Goal: Task Accomplishment & Management: Use online tool/utility

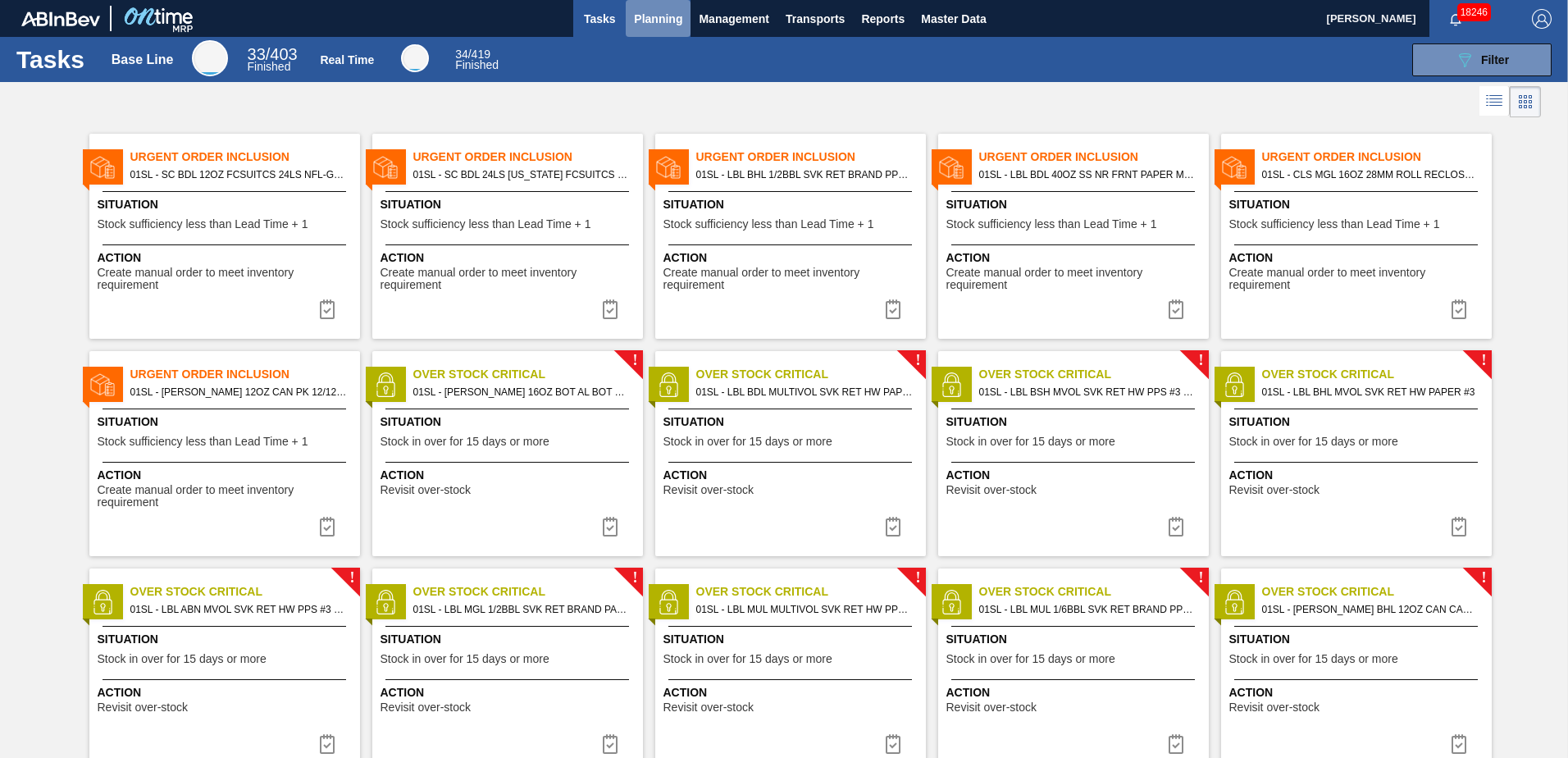
click at [659, 14] on span "Planning" at bounding box center [658, 19] width 48 height 20
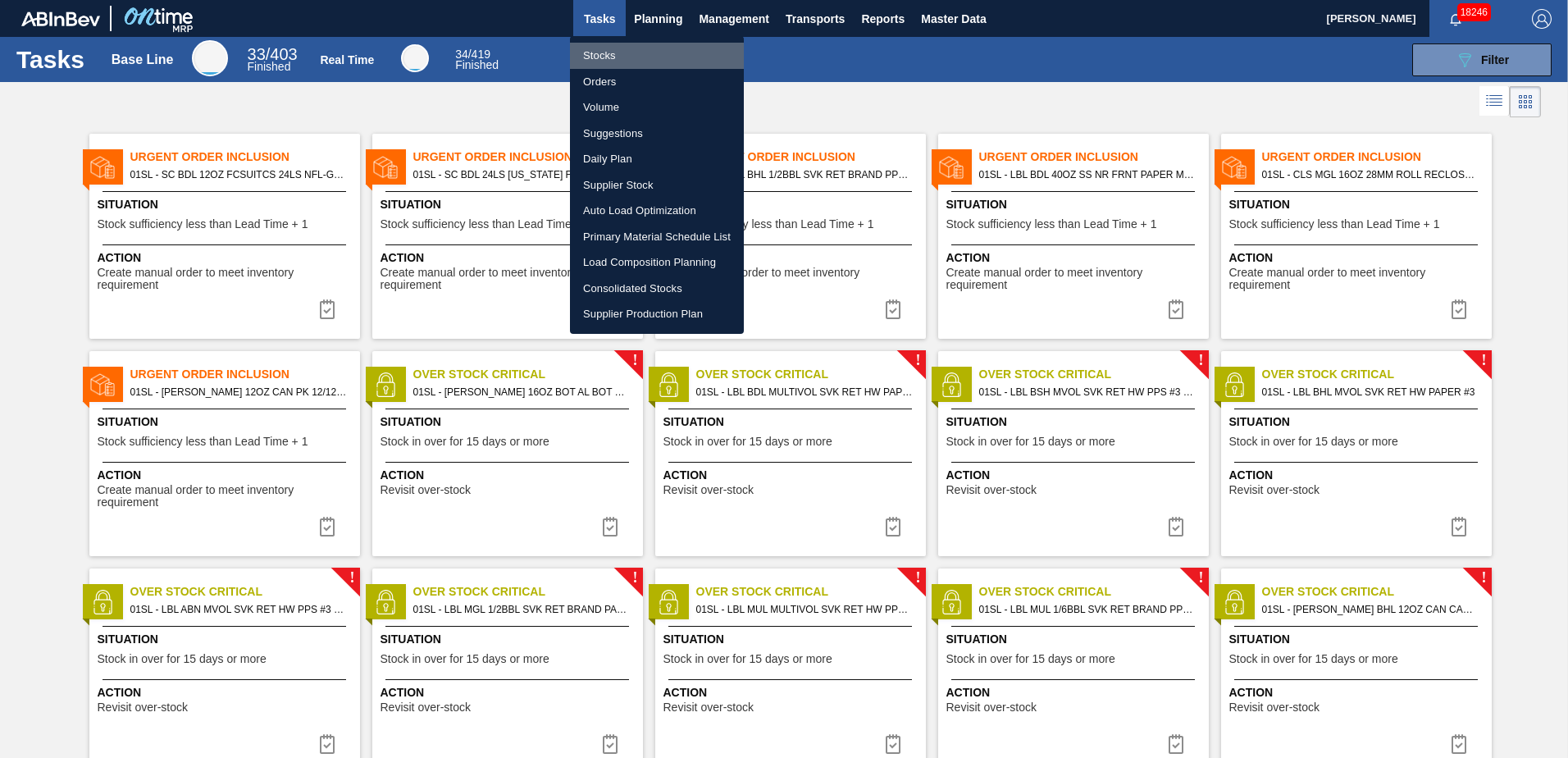
click at [620, 50] on li "Stocks" at bounding box center [657, 56] width 174 height 26
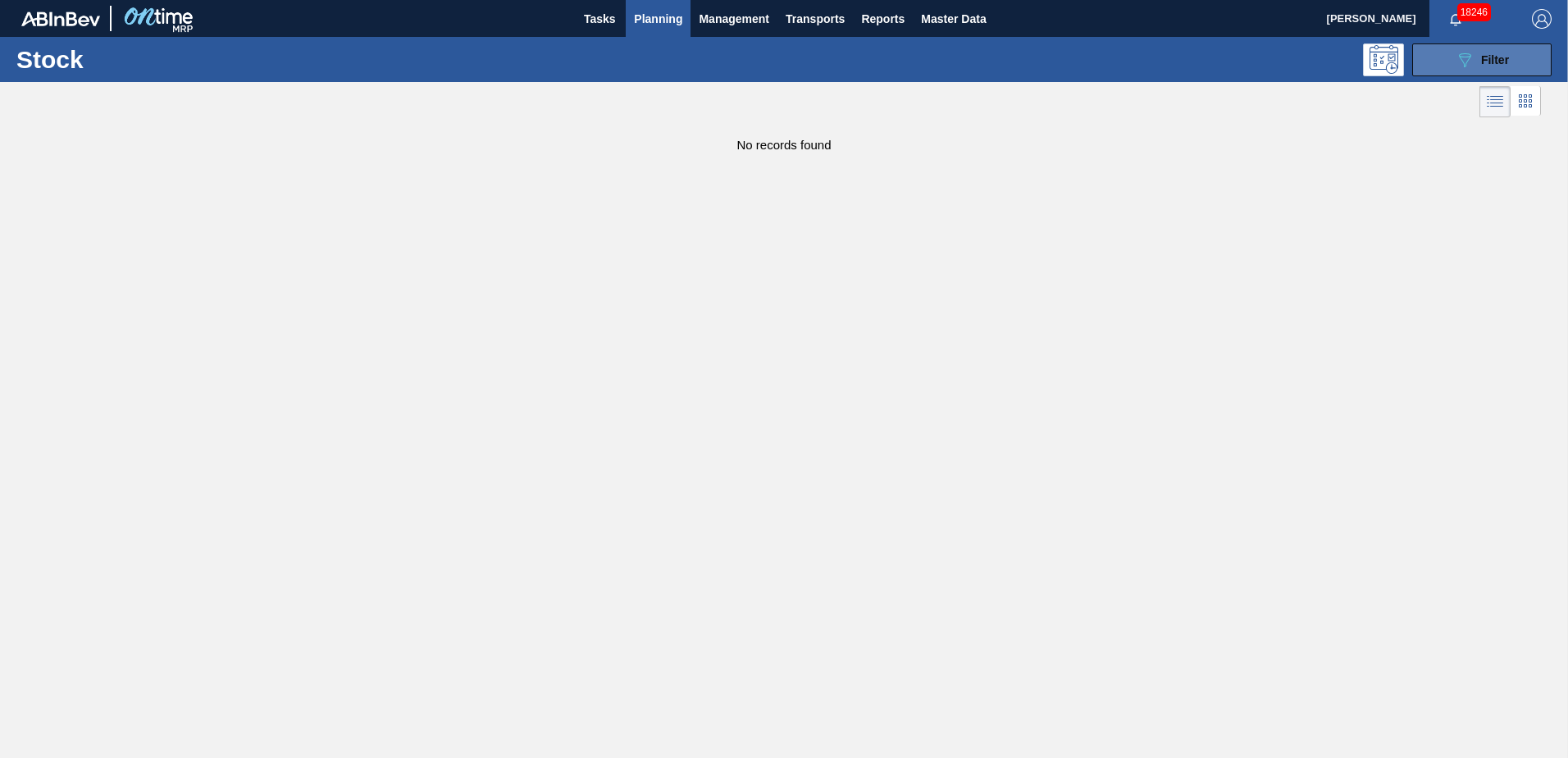
click at [1477, 56] on div "089F7B8B-B2A5-4AFE-B5C0-19BA573D28AC Filter" at bounding box center [1482, 60] width 54 height 20
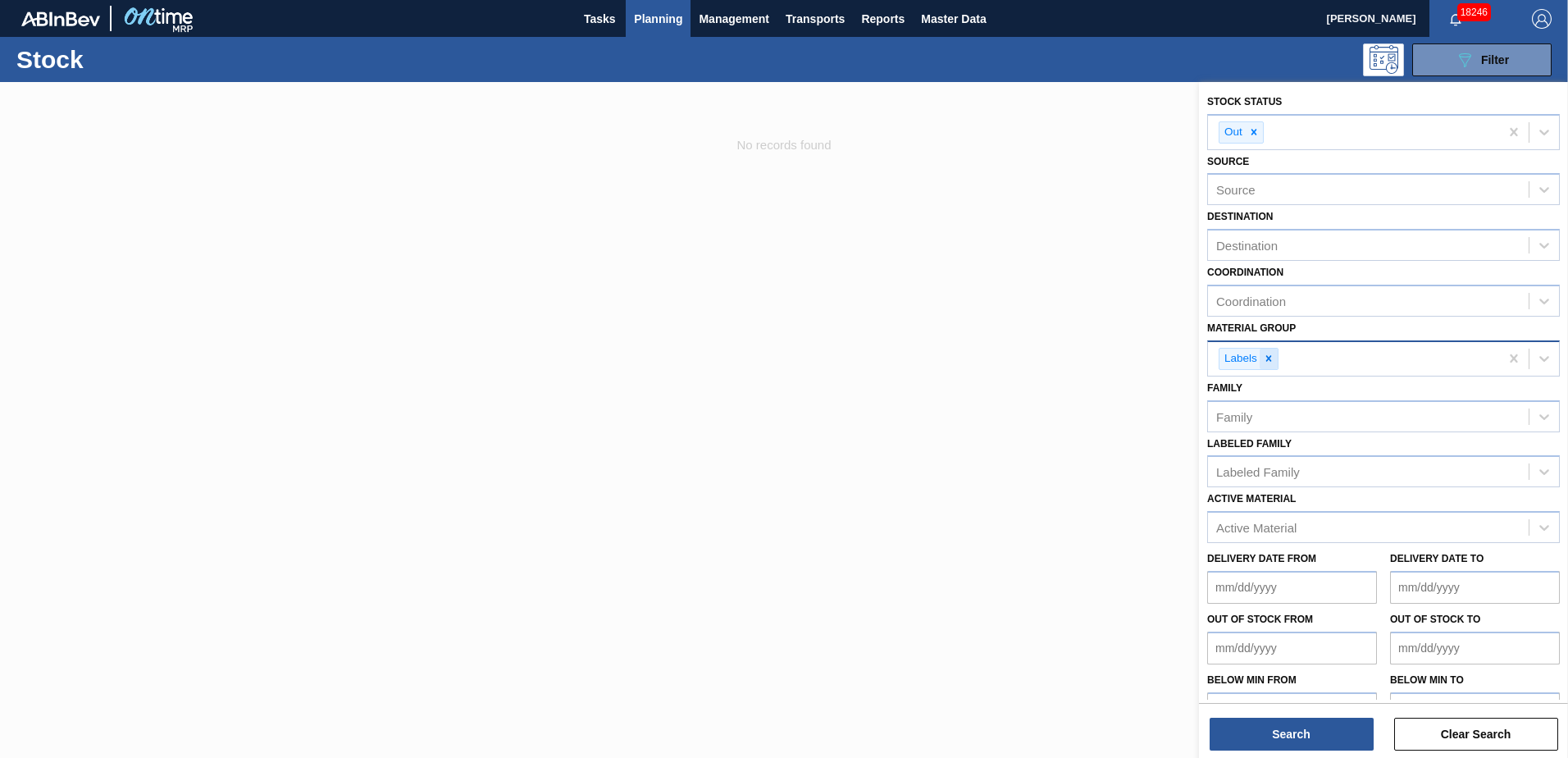
click at [1275, 360] on div at bounding box center [1269, 359] width 18 height 21
click at [1272, 345] on div "Material Group" at bounding box center [1368, 356] width 321 height 24
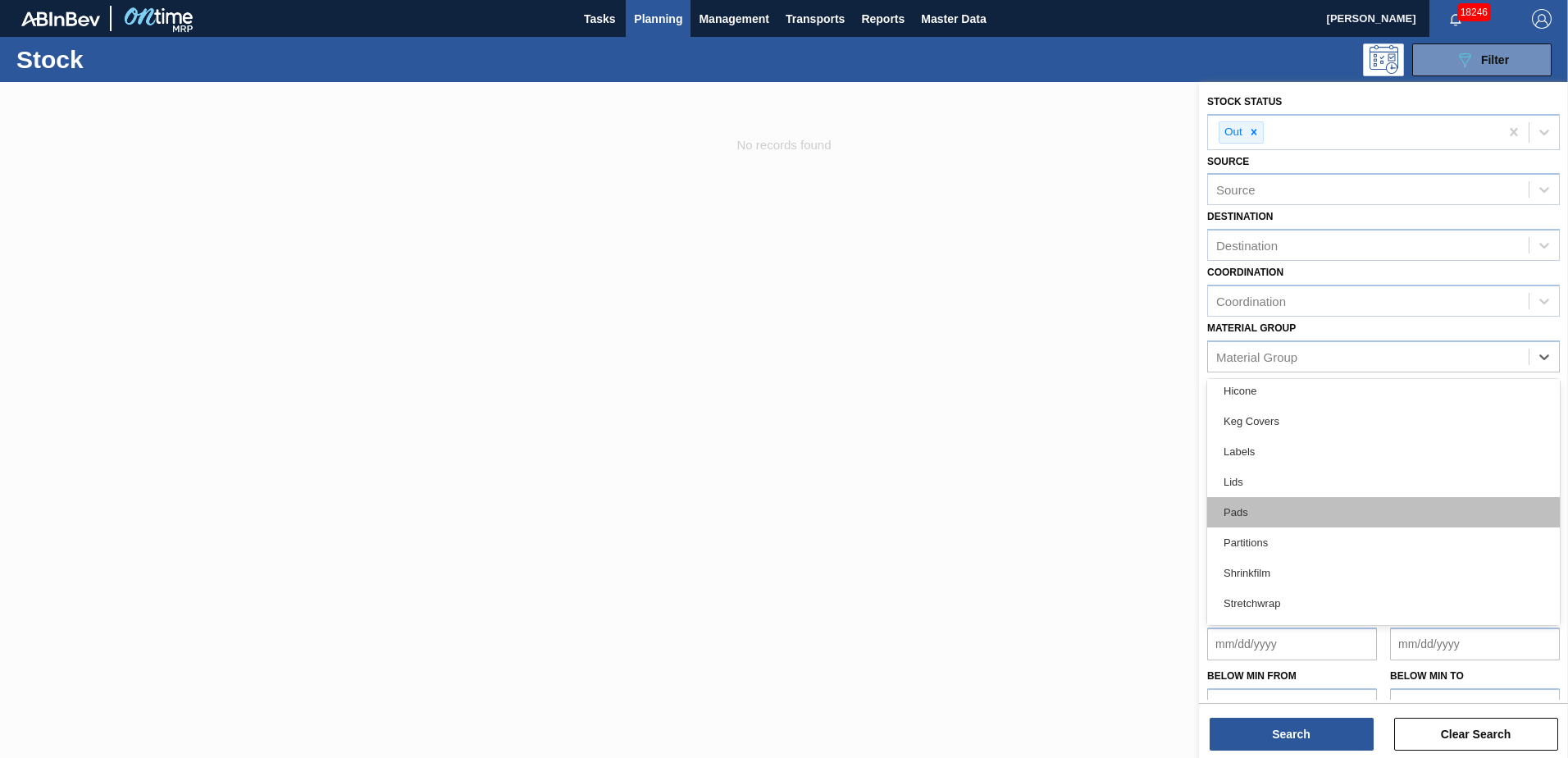
scroll to position [103, 0]
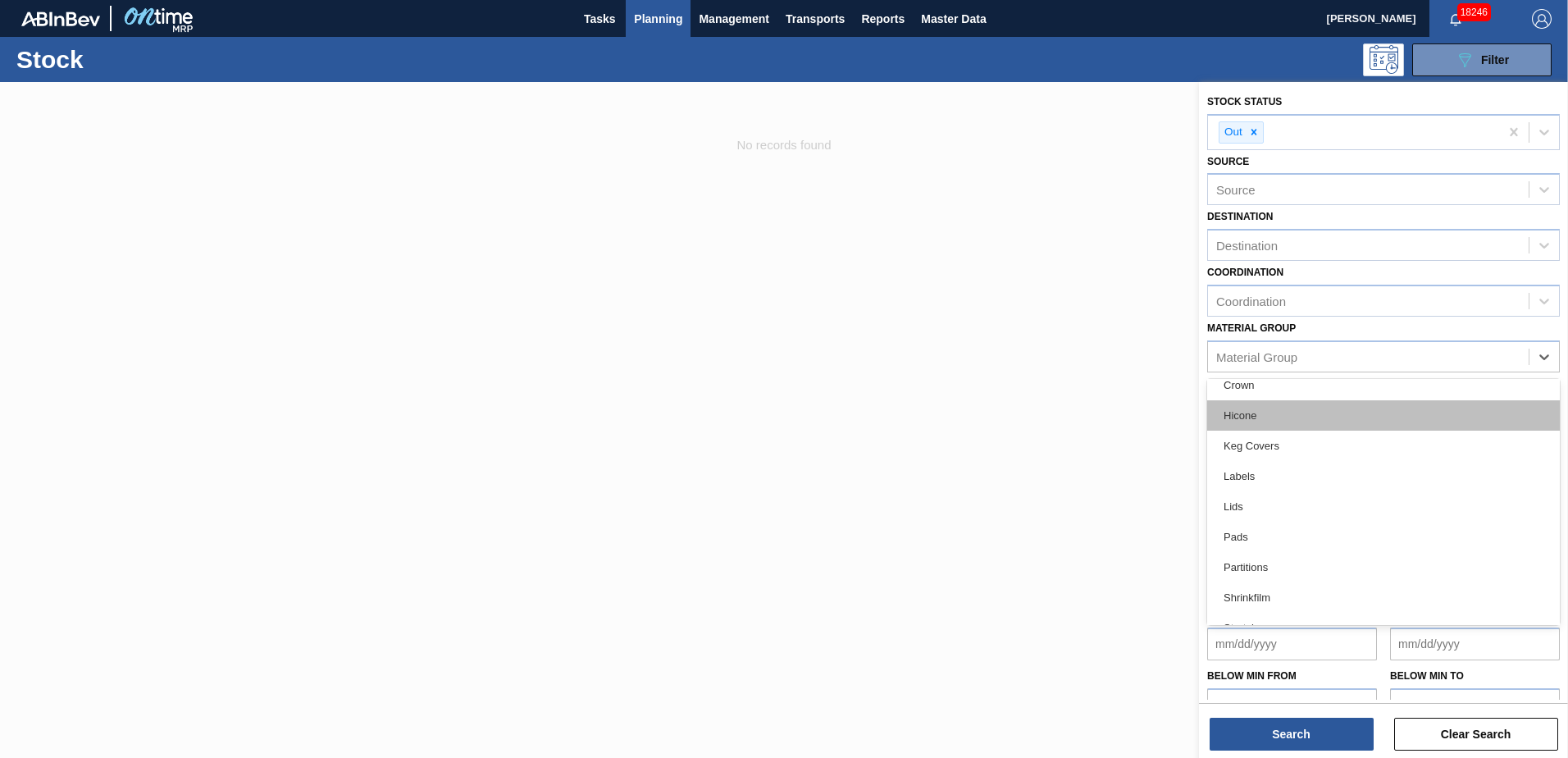
click at [1269, 410] on div "Hicone" at bounding box center [1383, 415] width 352 height 30
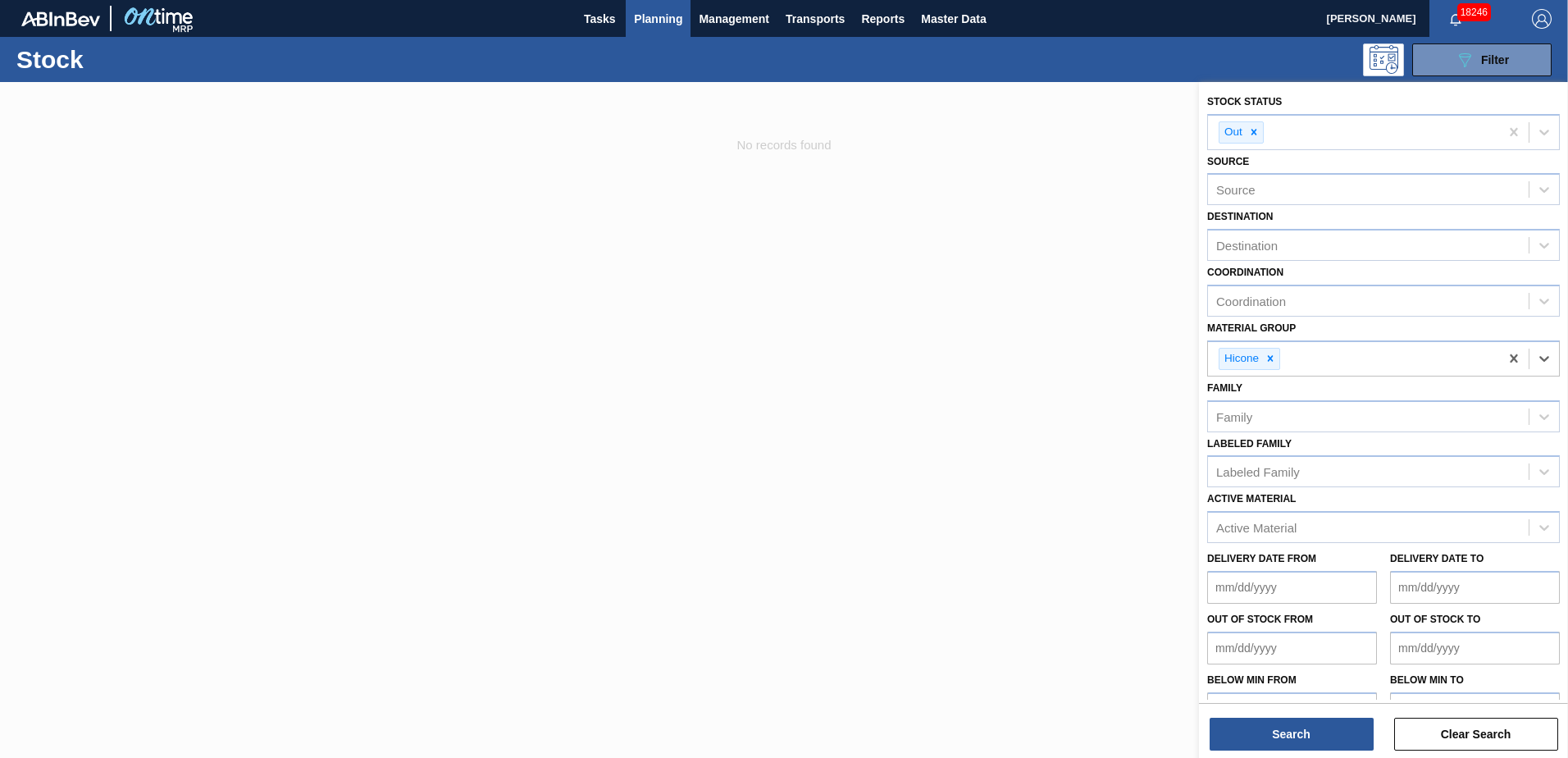
click at [1285, 0] on html "Tasks Planning Management Transports Reports Master Data [PERSON_NAME] 18246 Ma…" at bounding box center [784, 0] width 1568 height 0
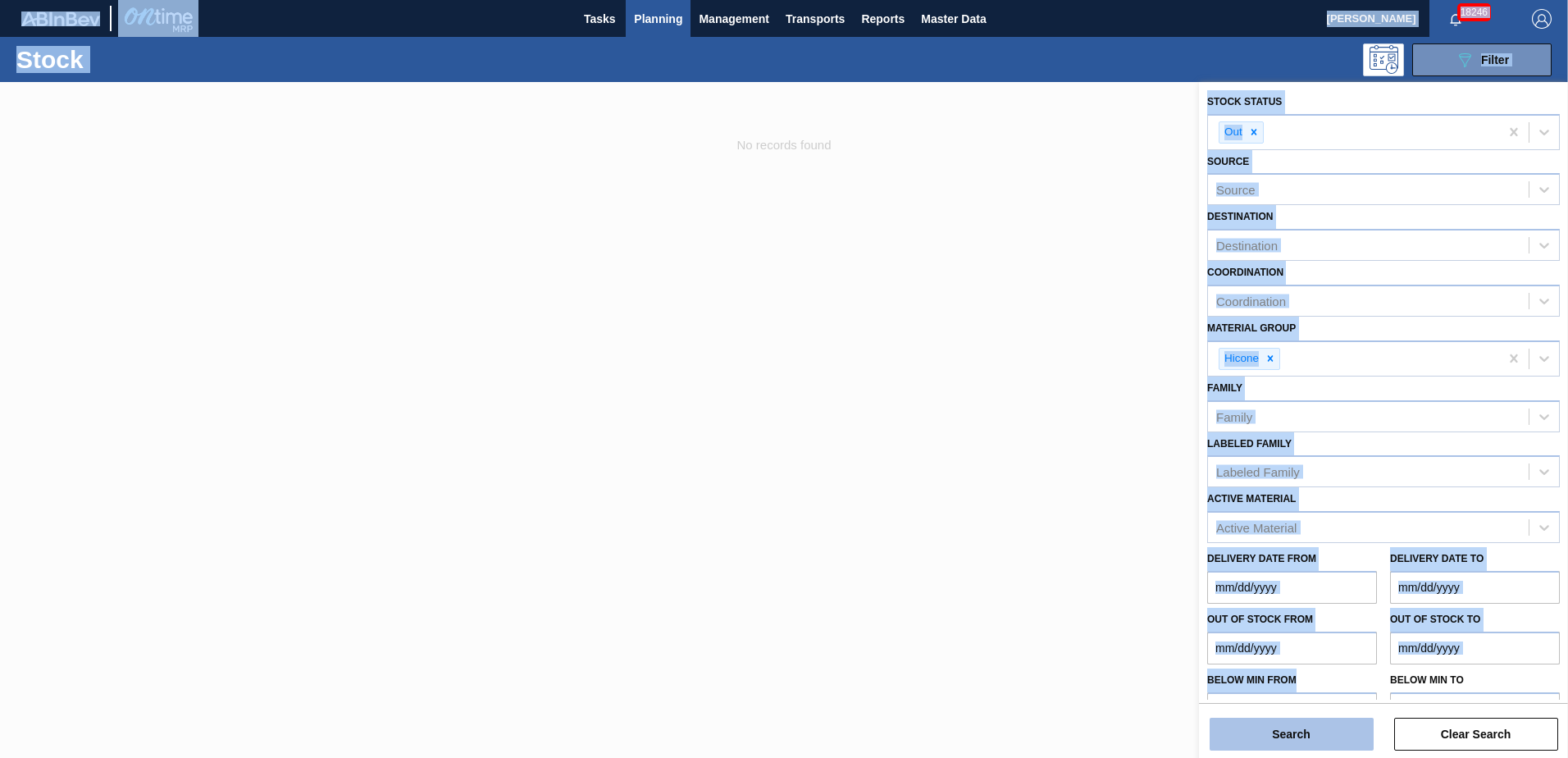
drag, startPoint x: 1285, startPoint y: 760, endPoint x: 1226, endPoint y: 725, distance: 68.6
click at [1226, 725] on button "Search" at bounding box center [1291, 734] width 164 height 33
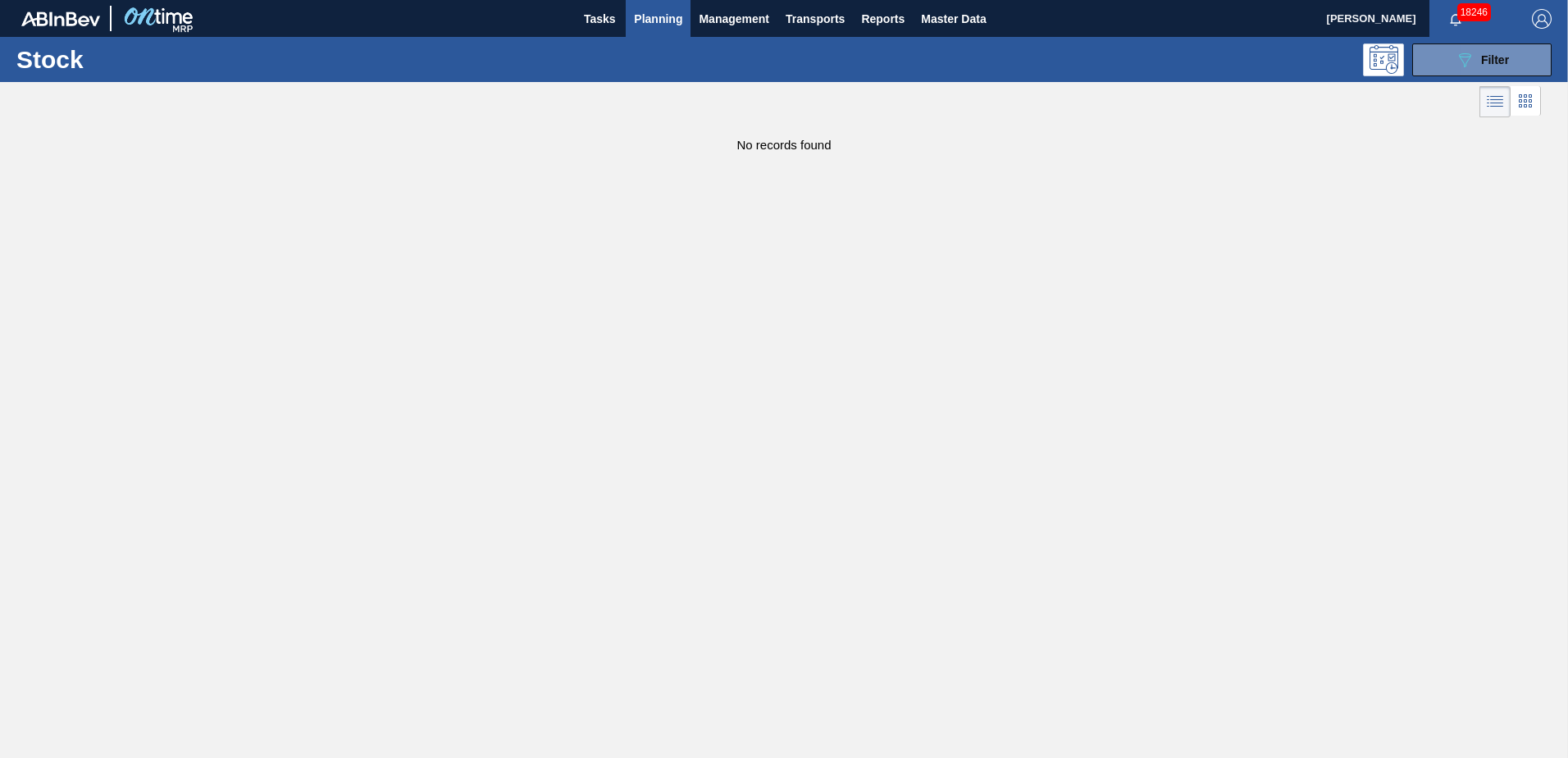
click at [1370, 153] on main "Tasks Planning Management Transports Reports Master Data [PERSON_NAME] 18246 Ma…" at bounding box center [784, 379] width 1568 height 758
click at [1466, 60] on icon "089F7B8B-B2A5-4AFE-B5C0-19BA573D28AC" at bounding box center [1465, 60] width 20 height 20
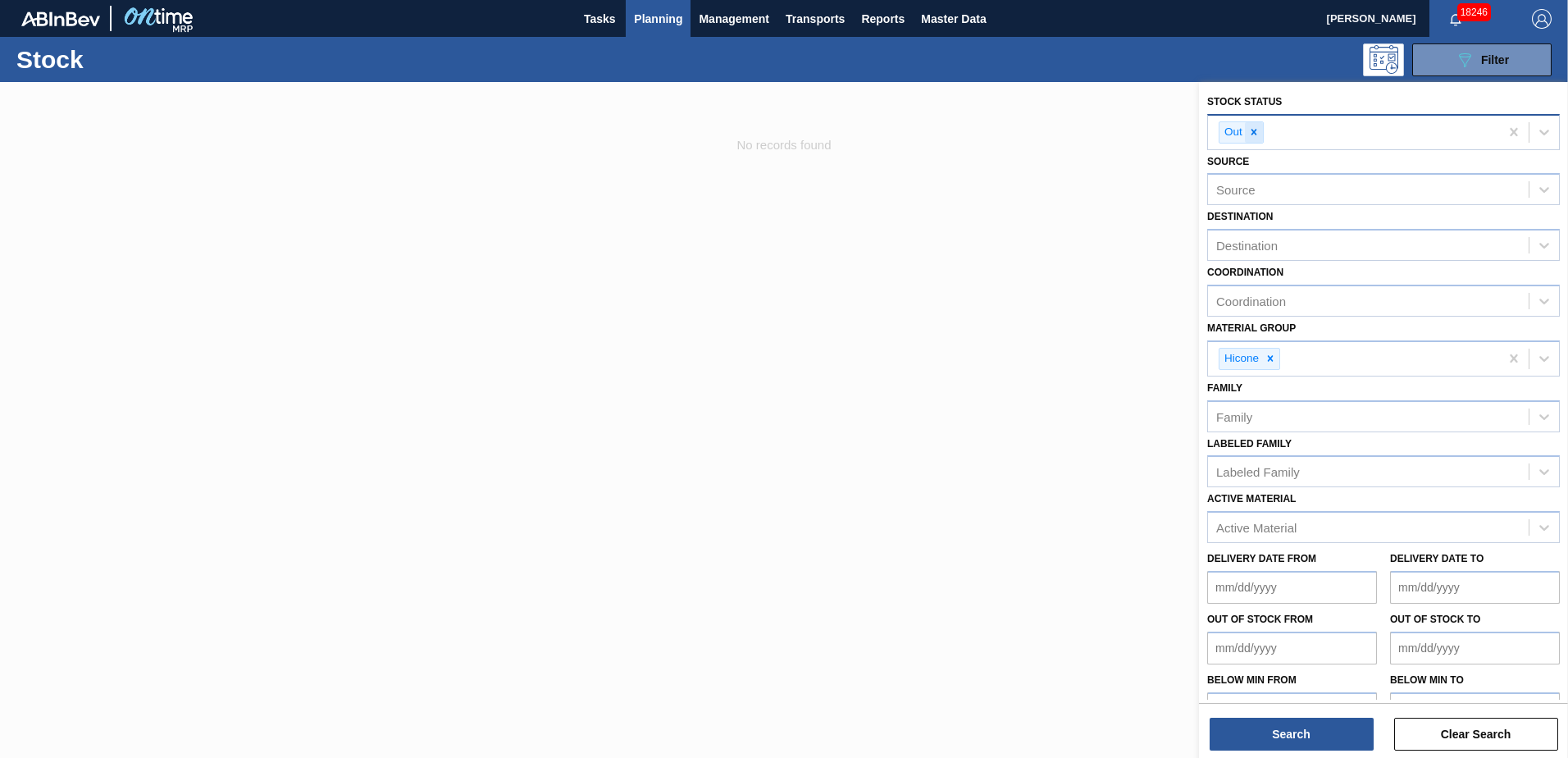
click at [1254, 137] on icon at bounding box center [1253, 132] width 12 height 12
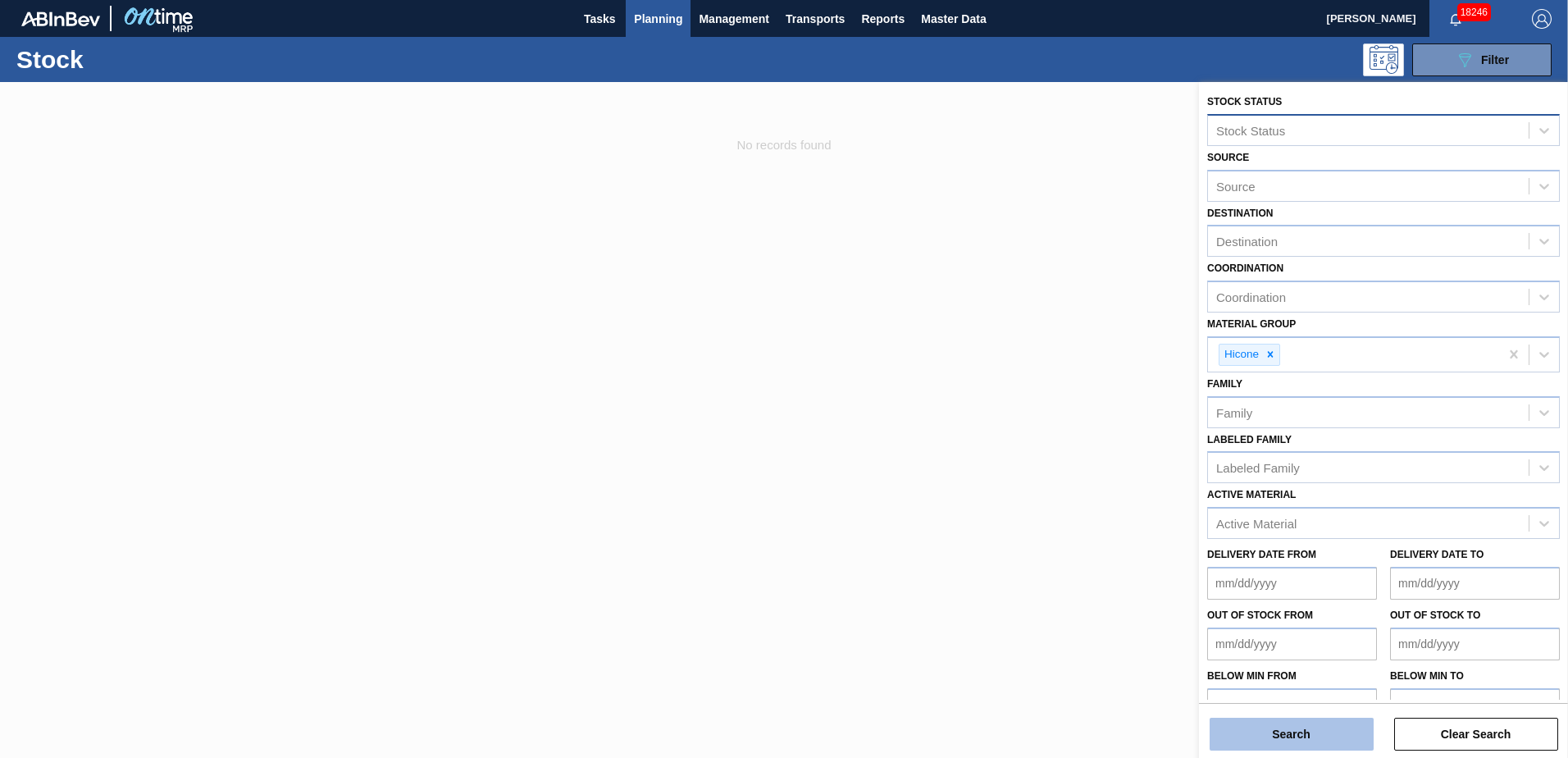
click at [1330, 724] on button "Search" at bounding box center [1291, 734] width 164 height 33
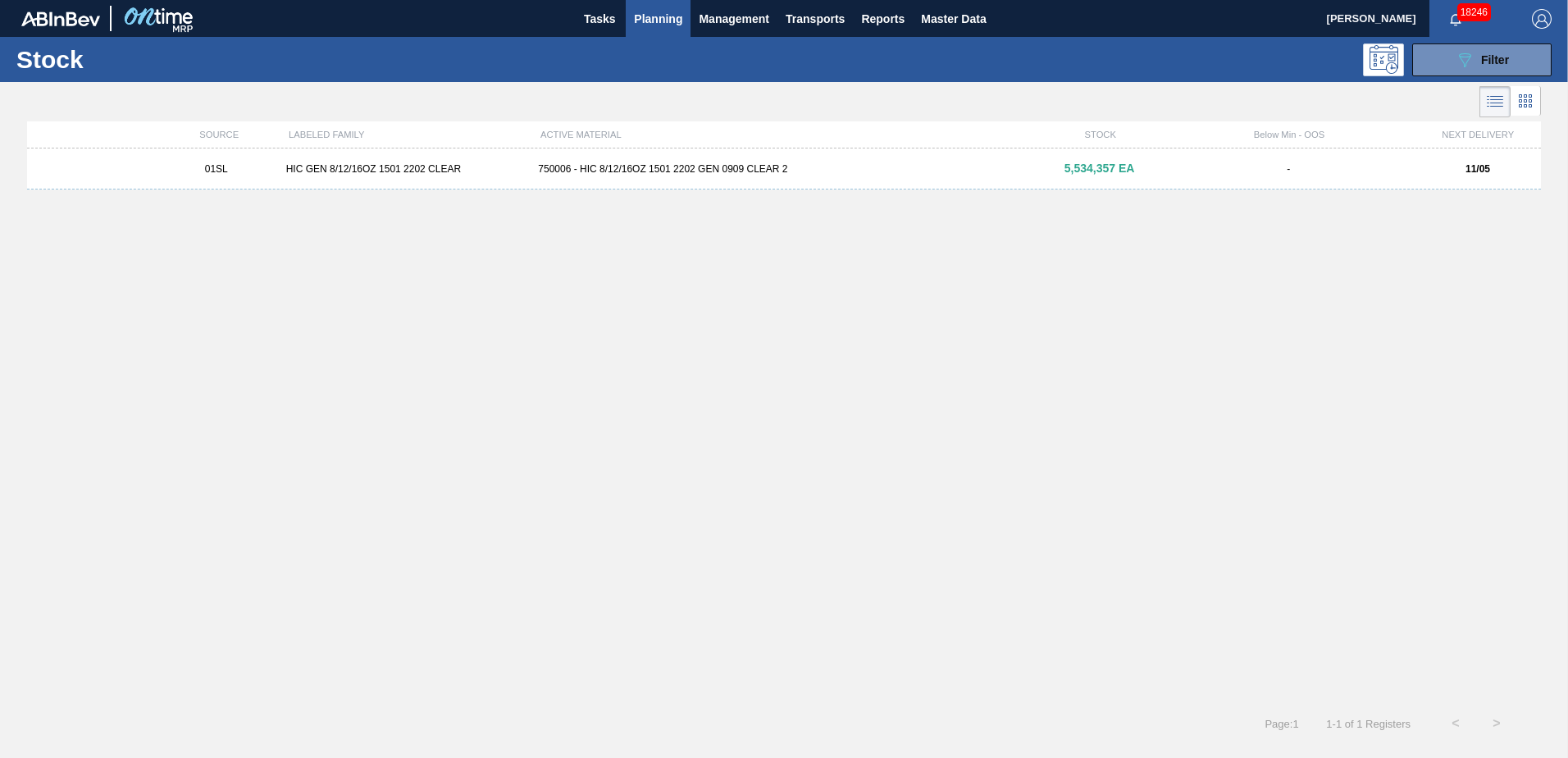
click at [814, 173] on div "750006 - HIC 8/12/16OZ 1501 2202 GEN 0909 CLEAR 2" at bounding box center [784, 169] width 505 height 12
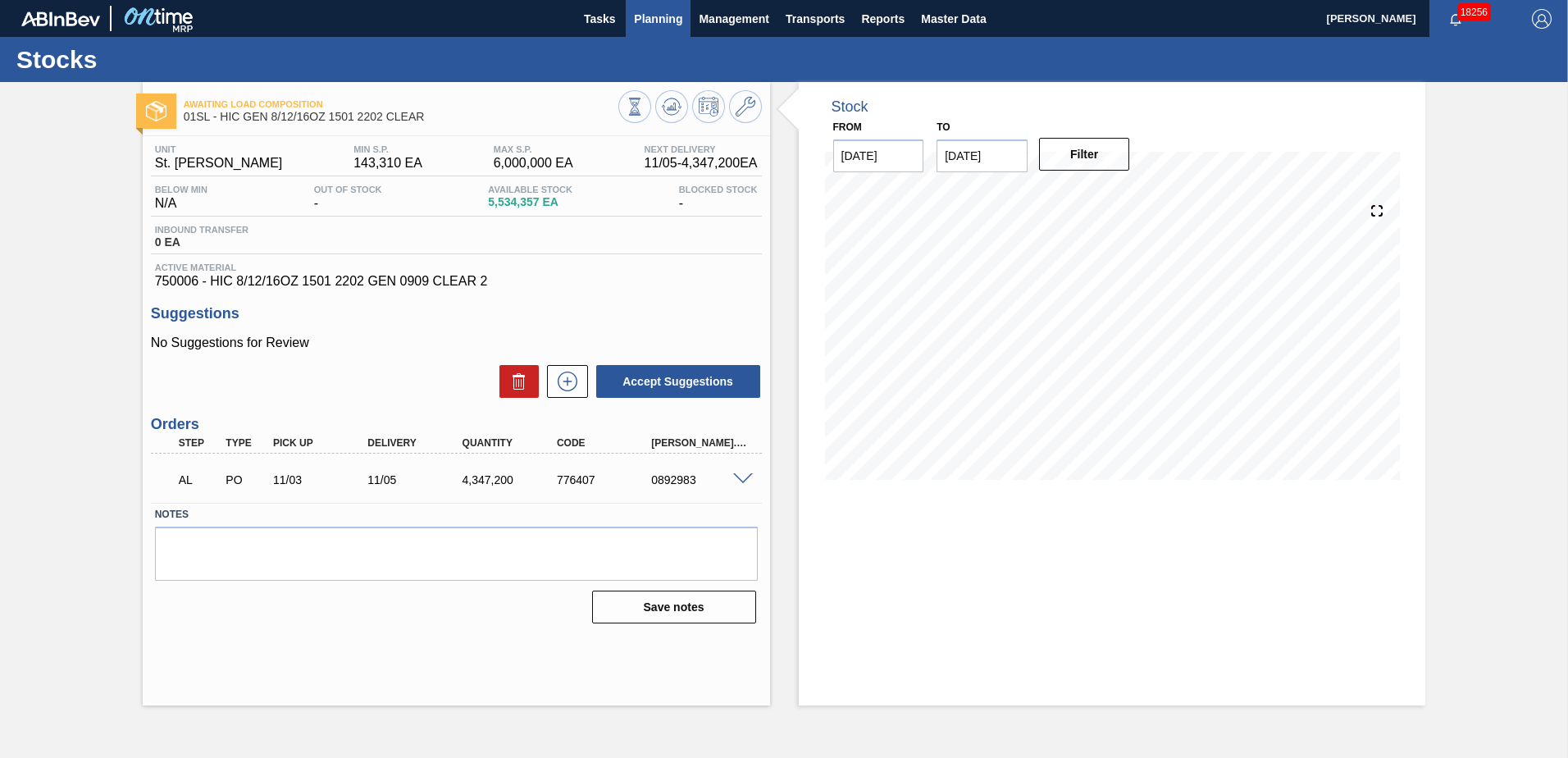
click at [648, 13] on span "Planning" at bounding box center [658, 19] width 48 height 20
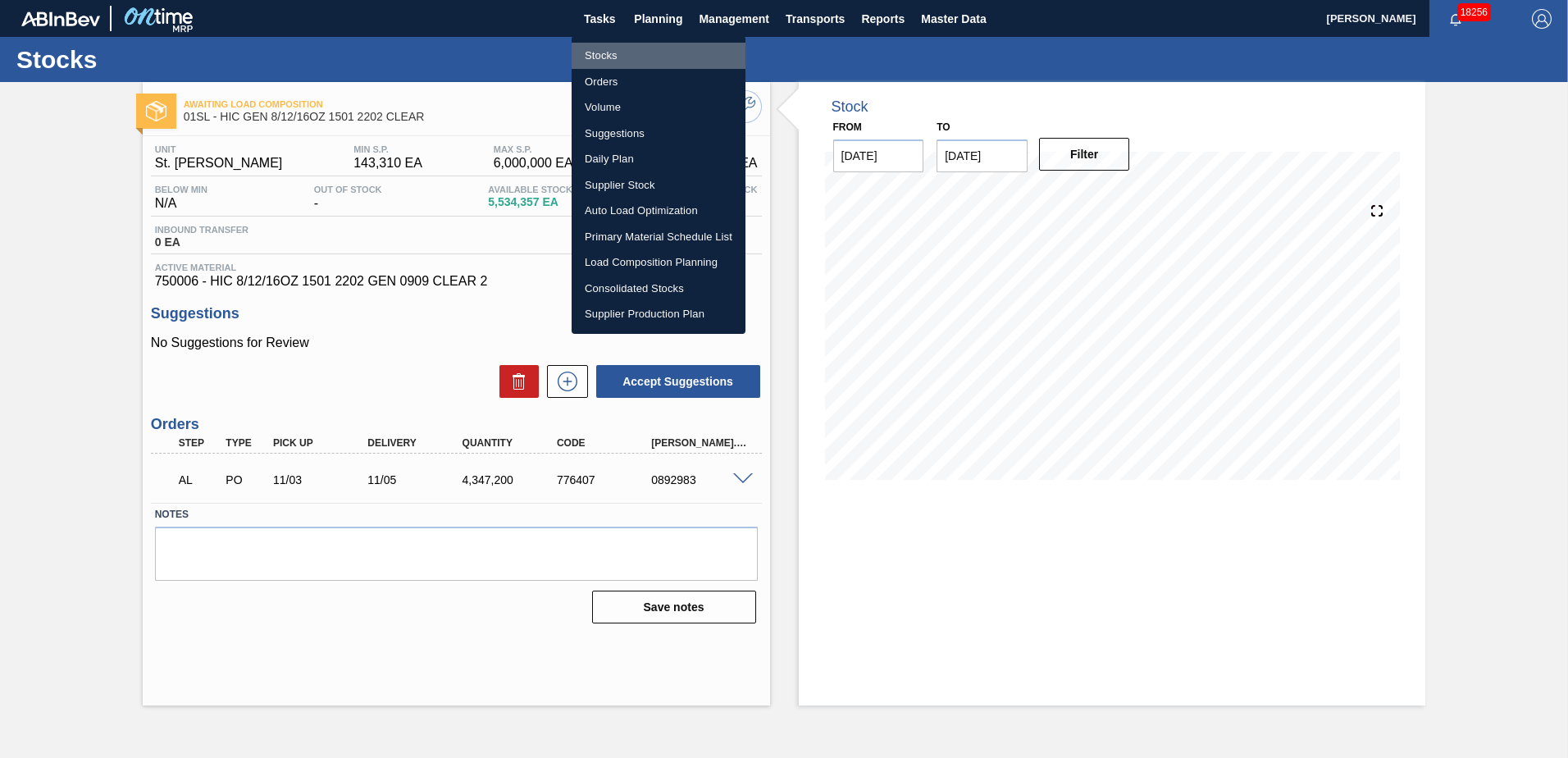
click at [636, 56] on li "Stocks" at bounding box center [659, 56] width 174 height 26
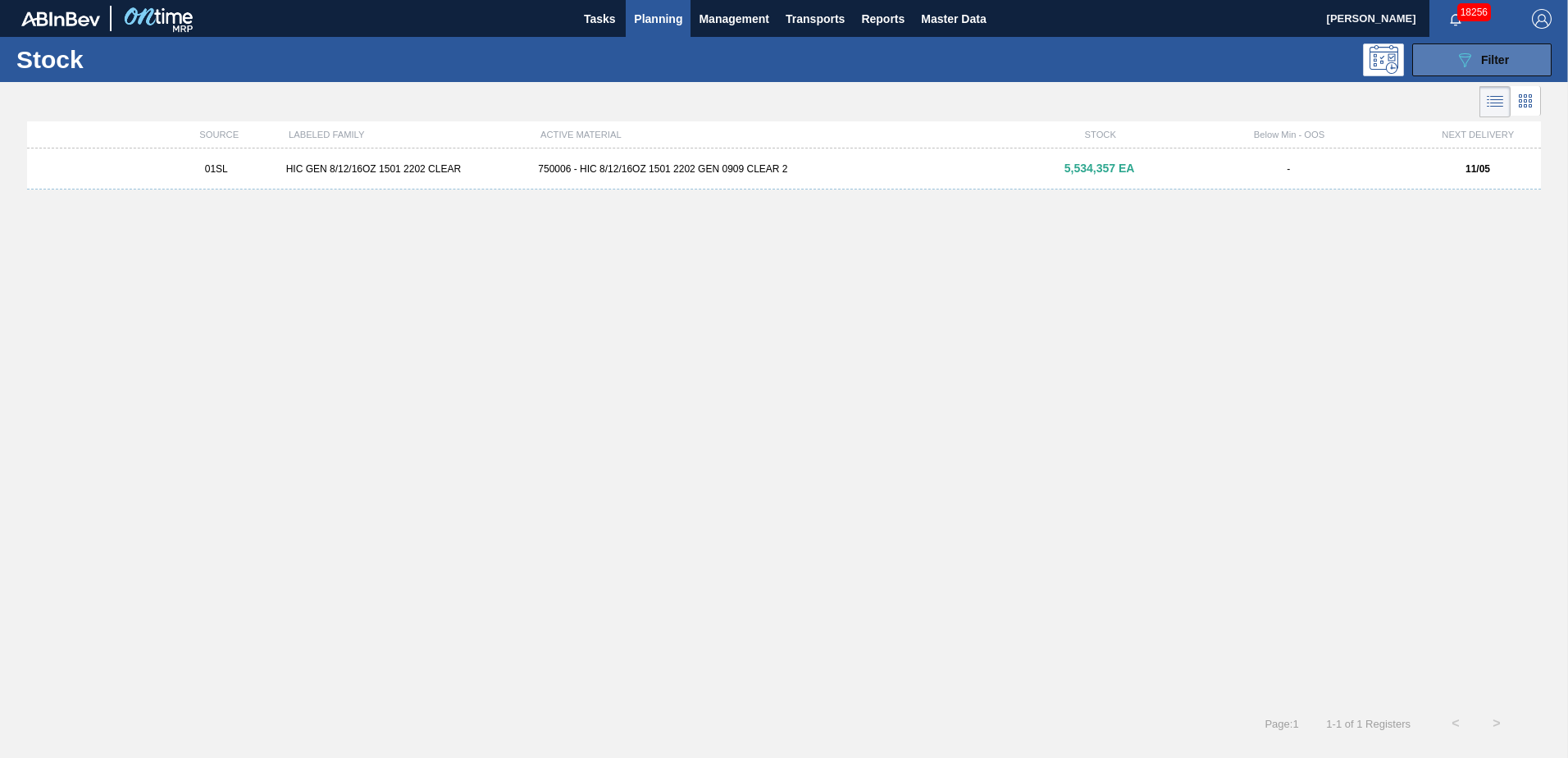
click at [1485, 57] on span "Filter" at bounding box center [1494, 59] width 28 height 13
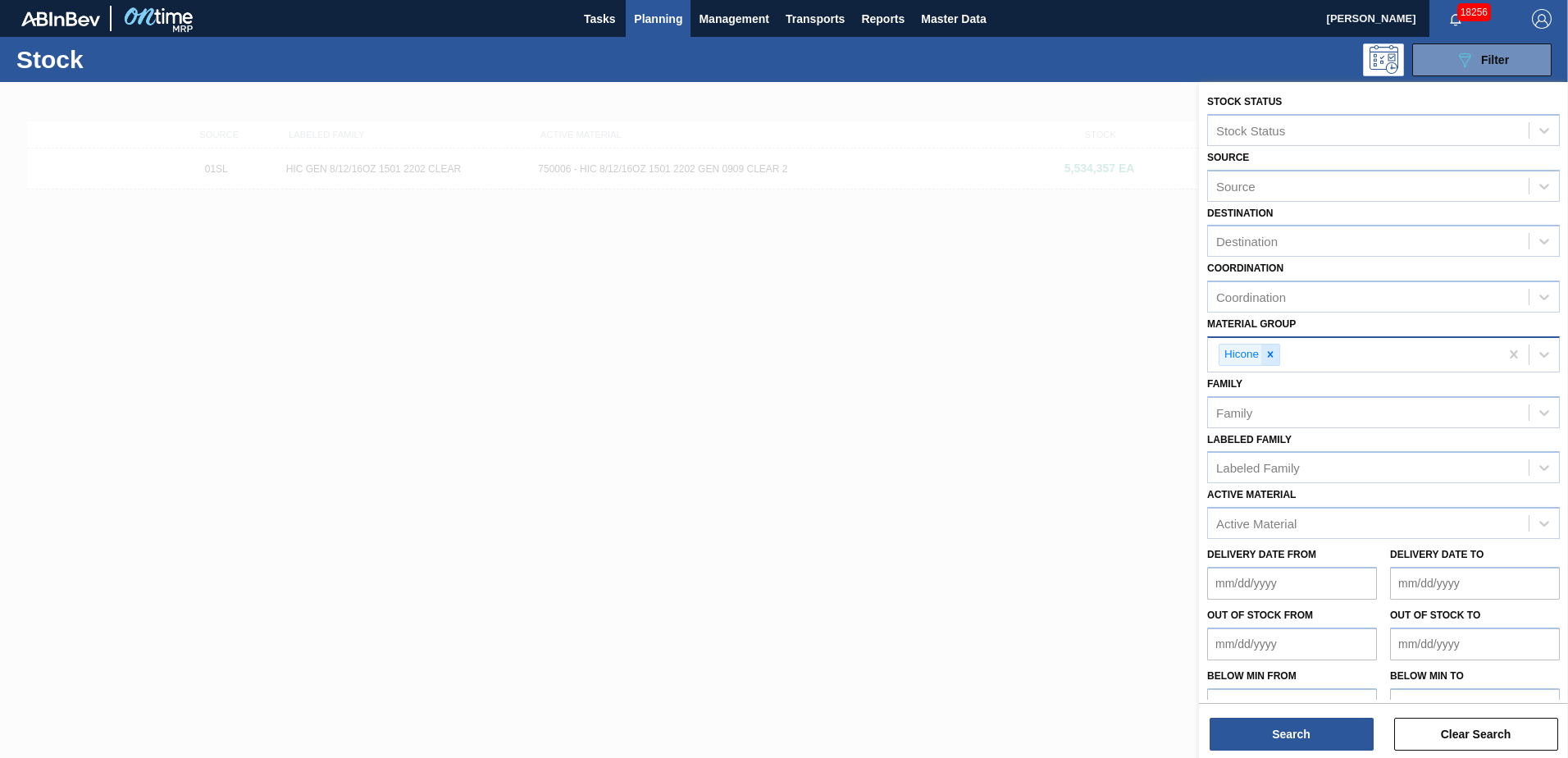
click at [1275, 359] on icon at bounding box center [1270, 354] width 12 height 12
click at [1547, 353] on icon at bounding box center [1544, 353] width 16 height 16
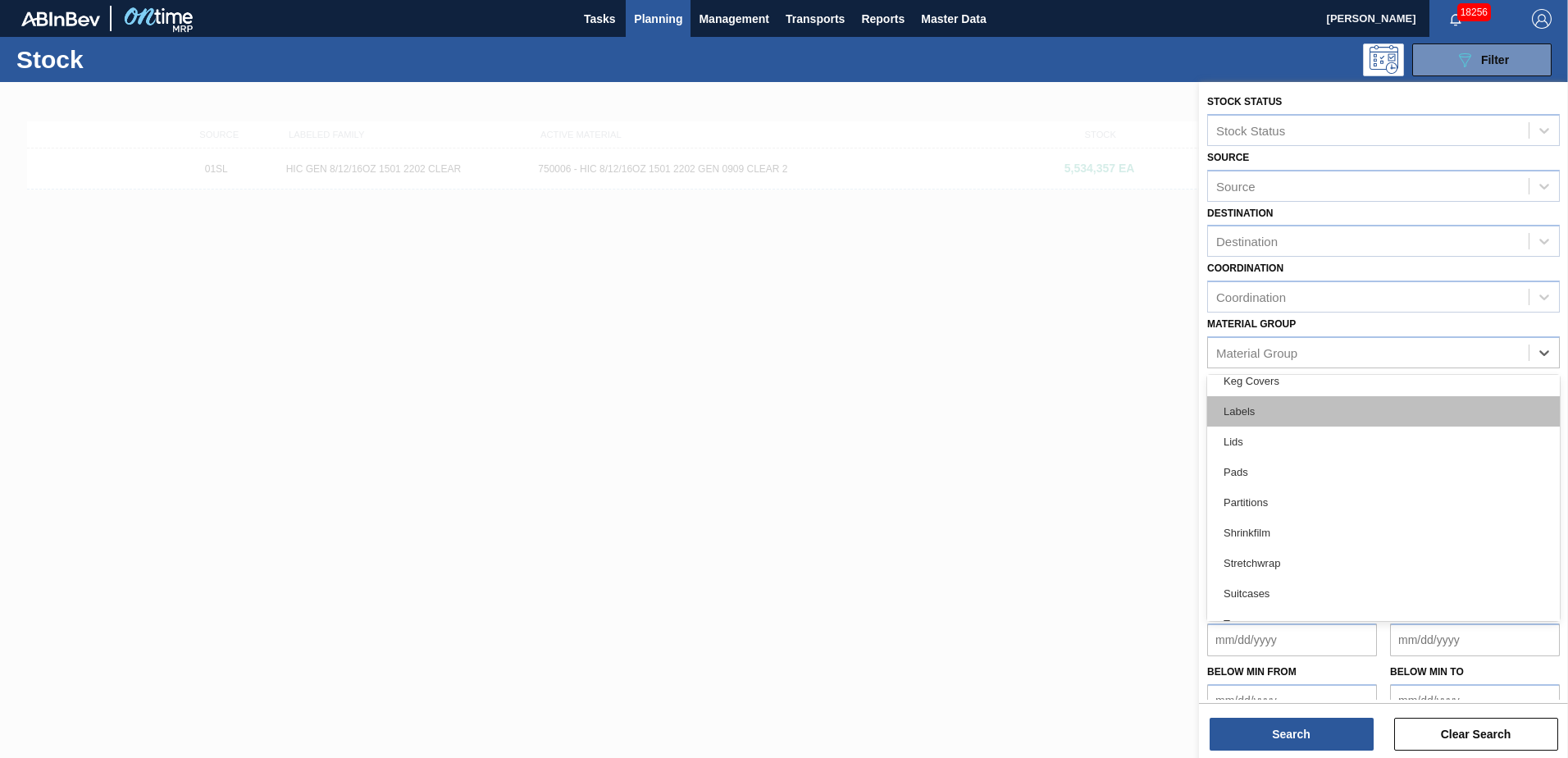
scroll to position [186, 0]
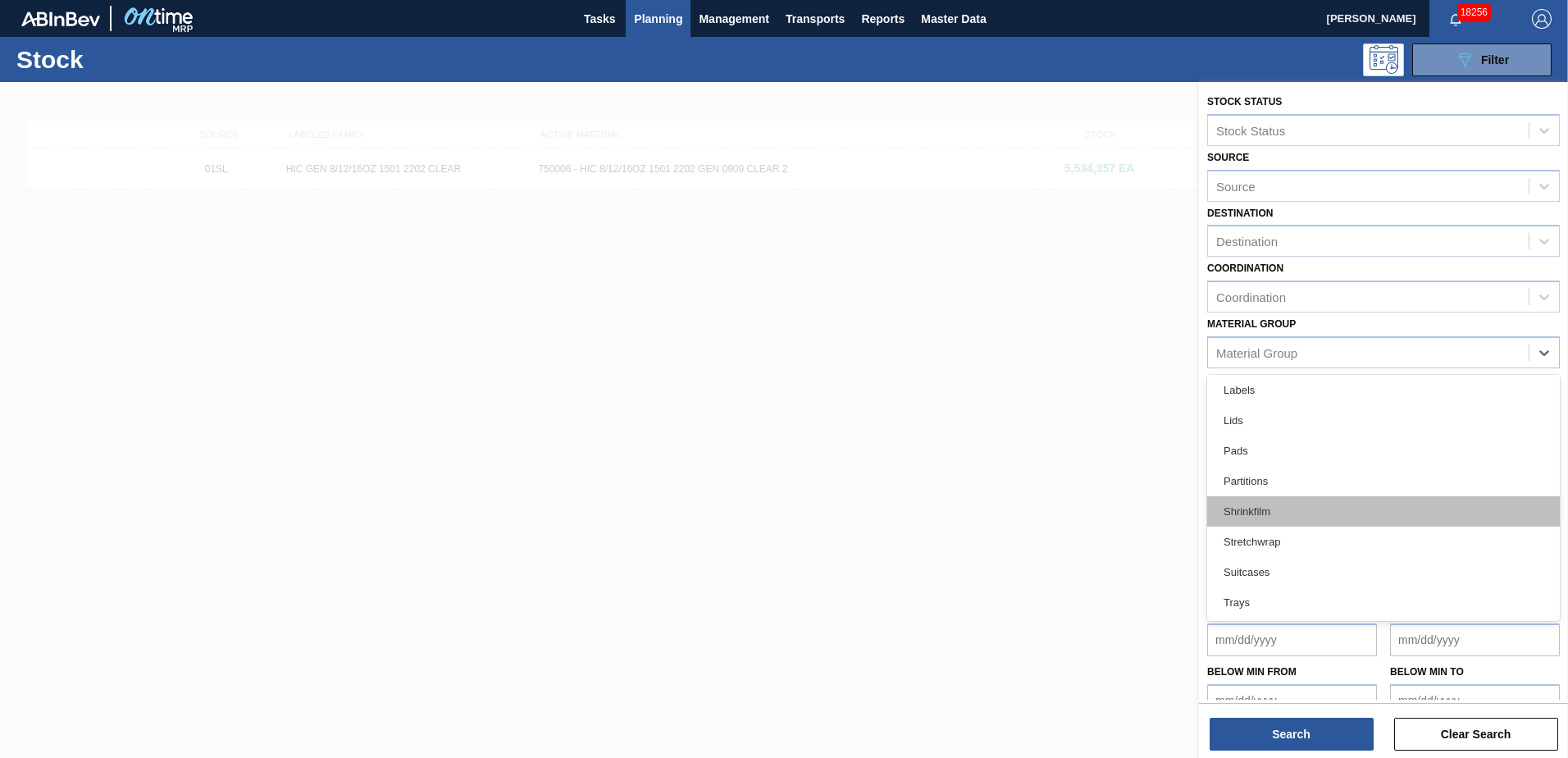
click at [1287, 505] on div "Shrinkfilm" at bounding box center [1383, 511] width 352 height 30
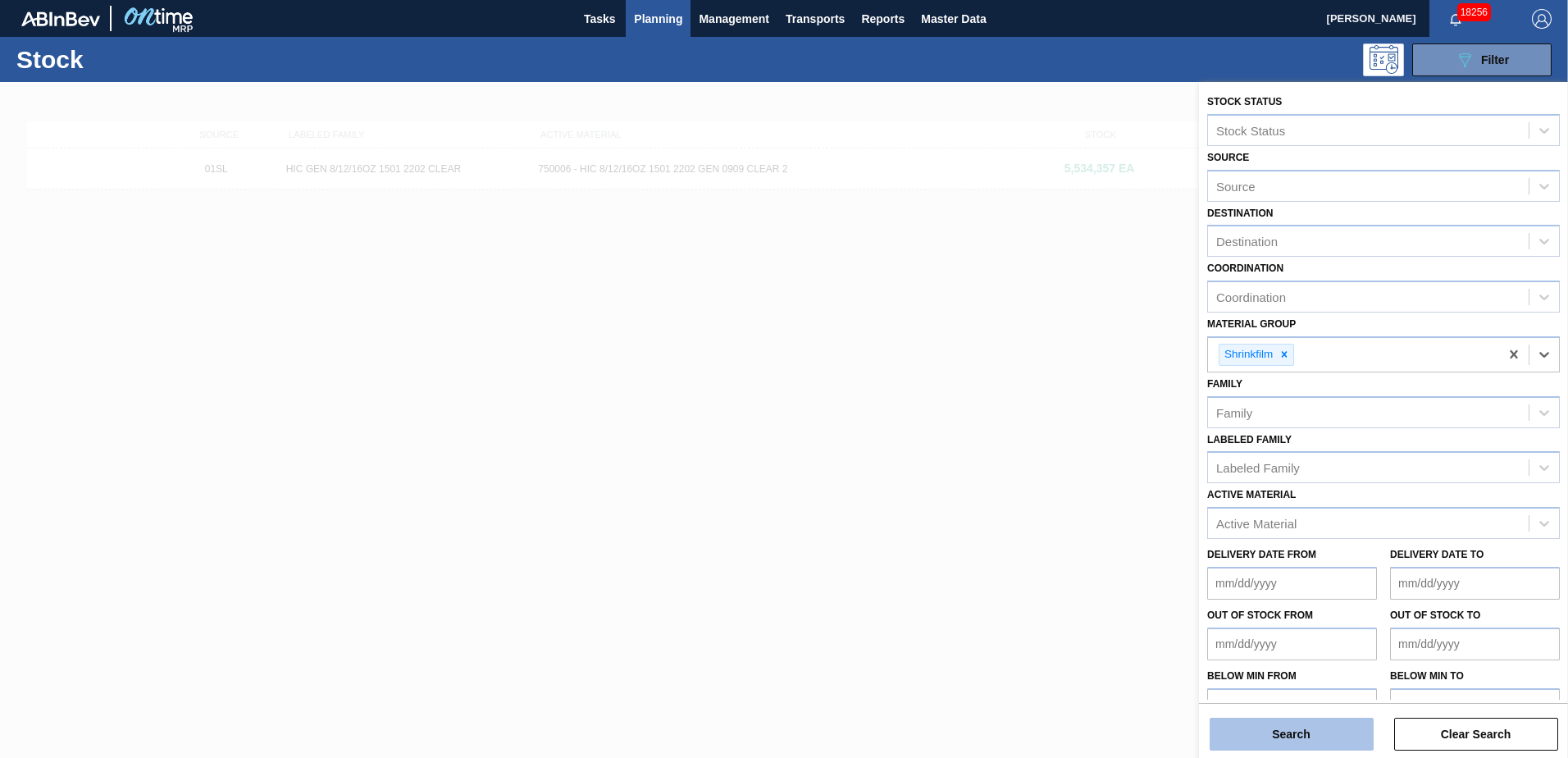
click at [1295, 725] on button "Search" at bounding box center [1291, 734] width 164 height 33
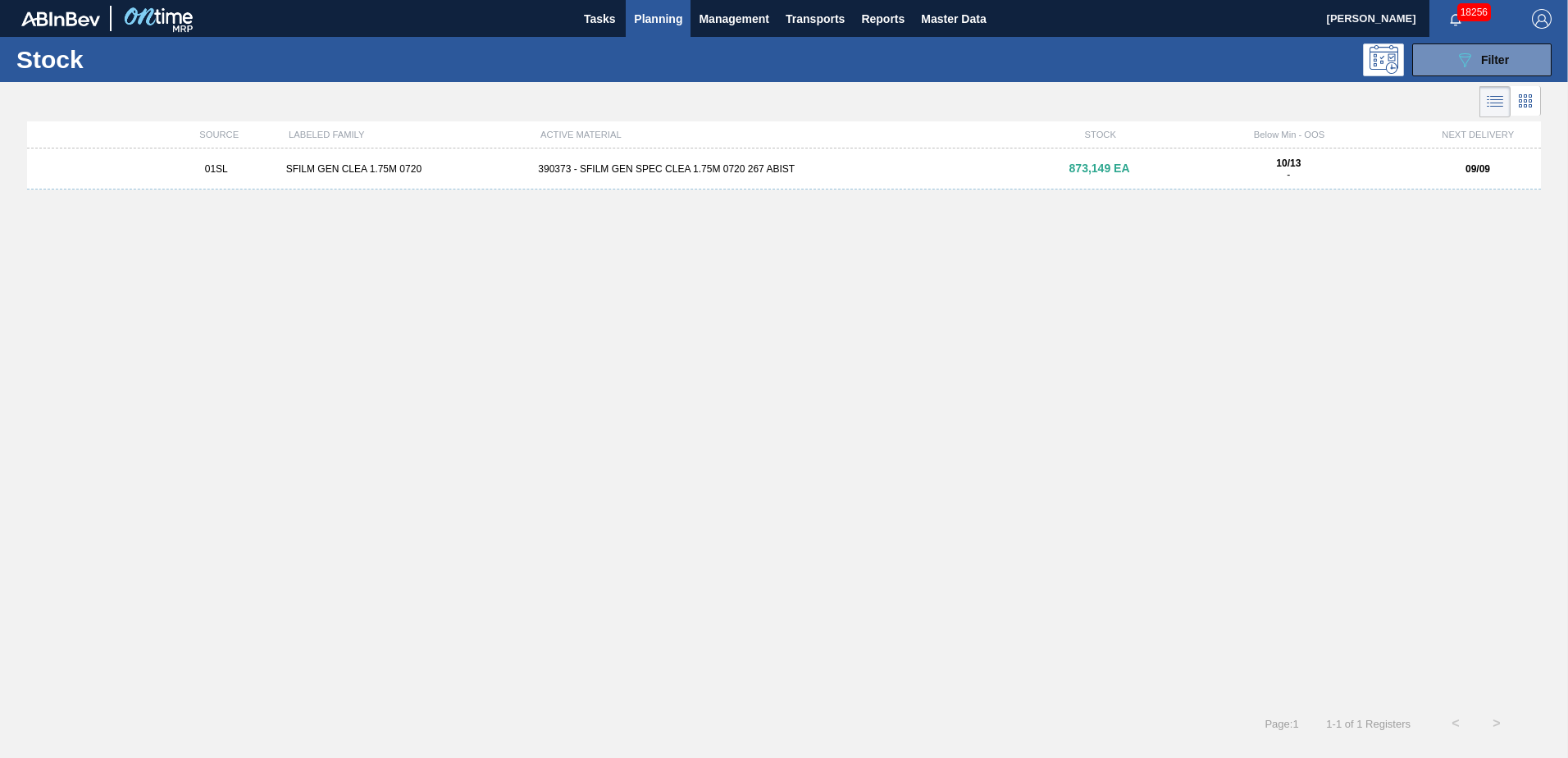
click at [585, 175] on div "01SL SFILM GEN CLEA 1.75M 0720 390373 - SFILM GEN SPEC CLEA 1.75M 0720 267 ABIS…" at bounding box center [784, 170] width 1514 height 41
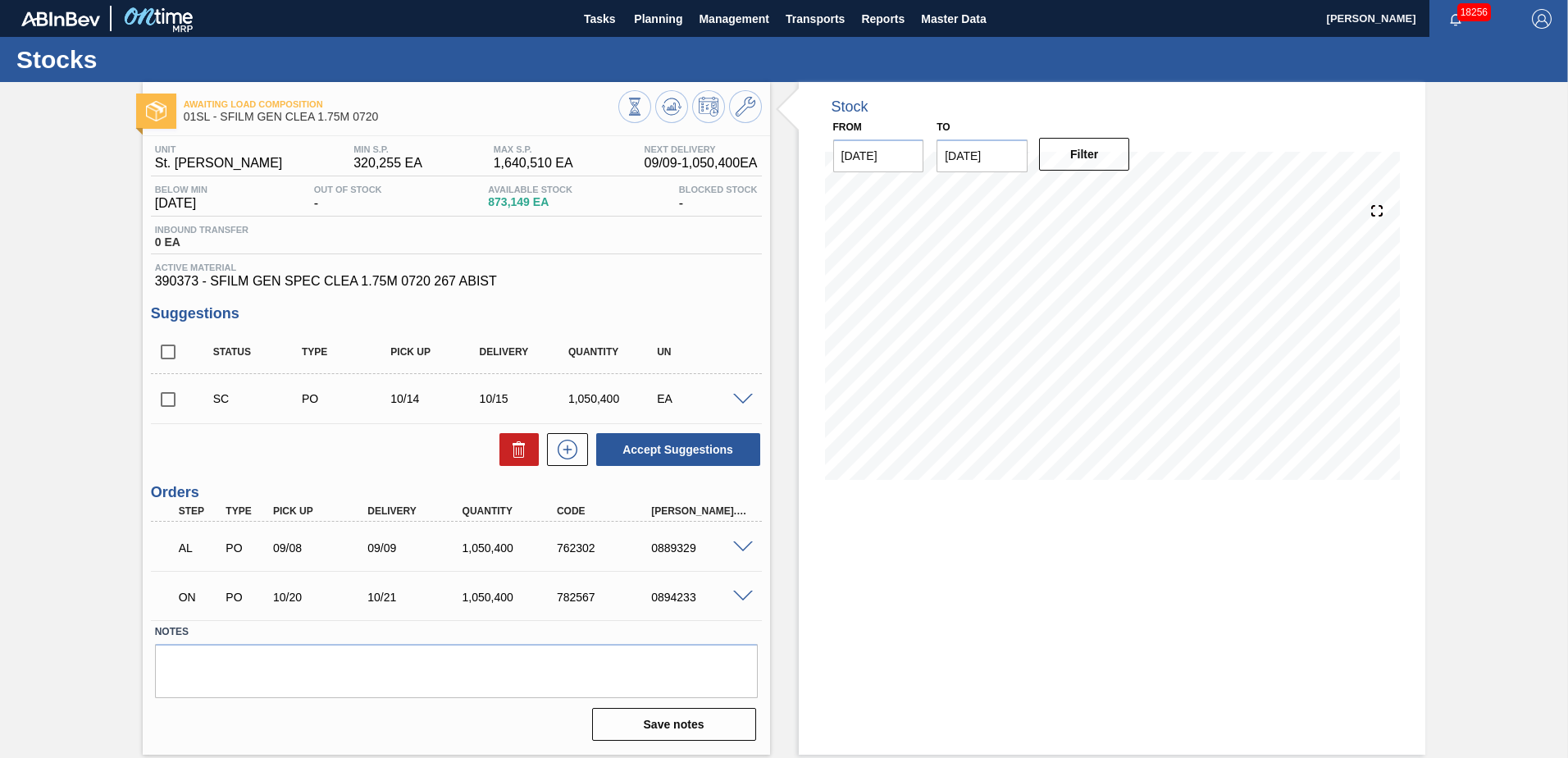
click at [165, 403] on input "checkbox" at bounding box center [168, 399] width 34 height 34
click at [680, 455] on button "Accept Suggestions" at bounding box center [678, 449] width 164 height 33
checkbox input "false"
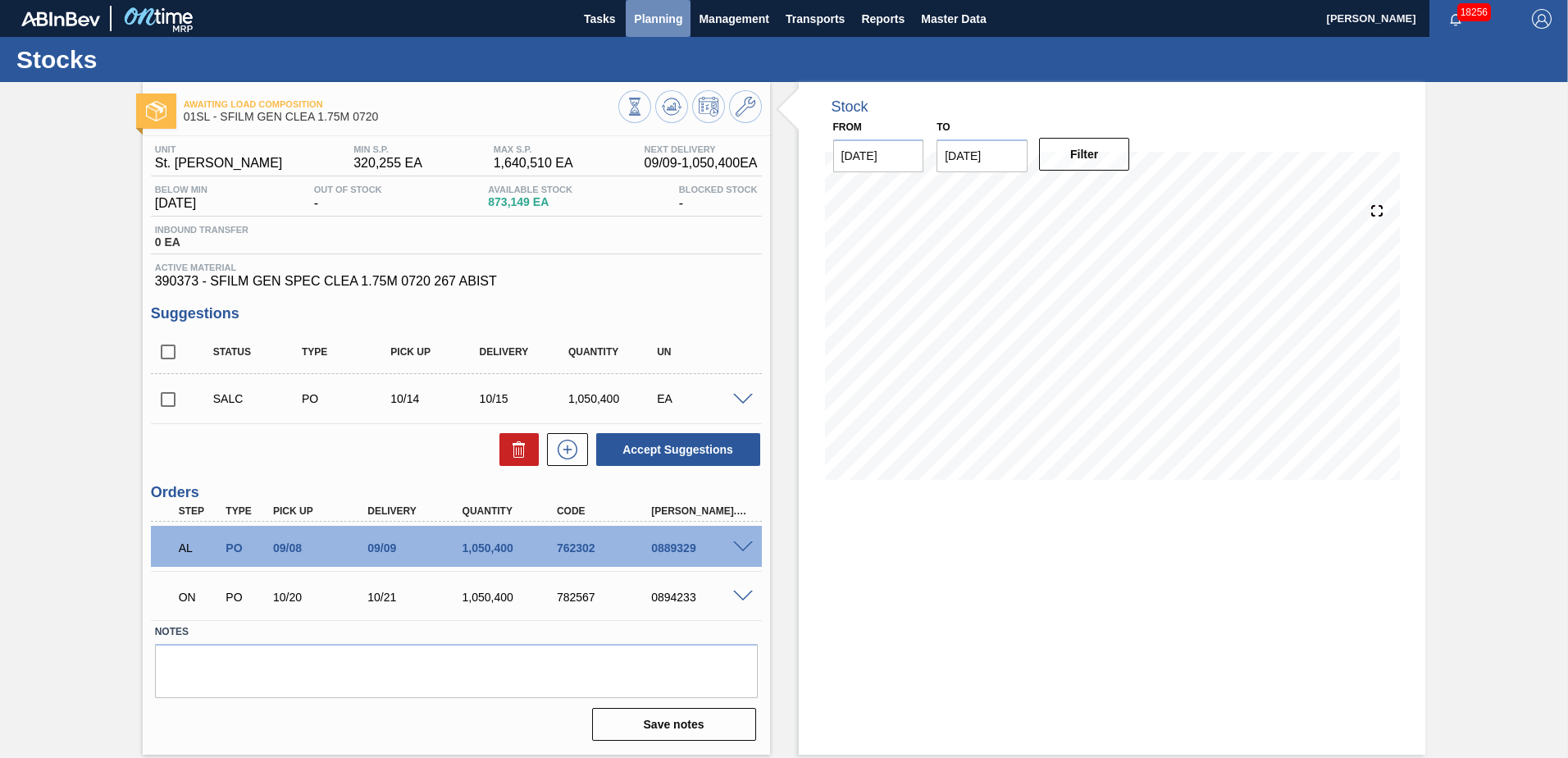
click at [649, 22] on span "Planning" at bounding box center [658, 19] width 48 height 20
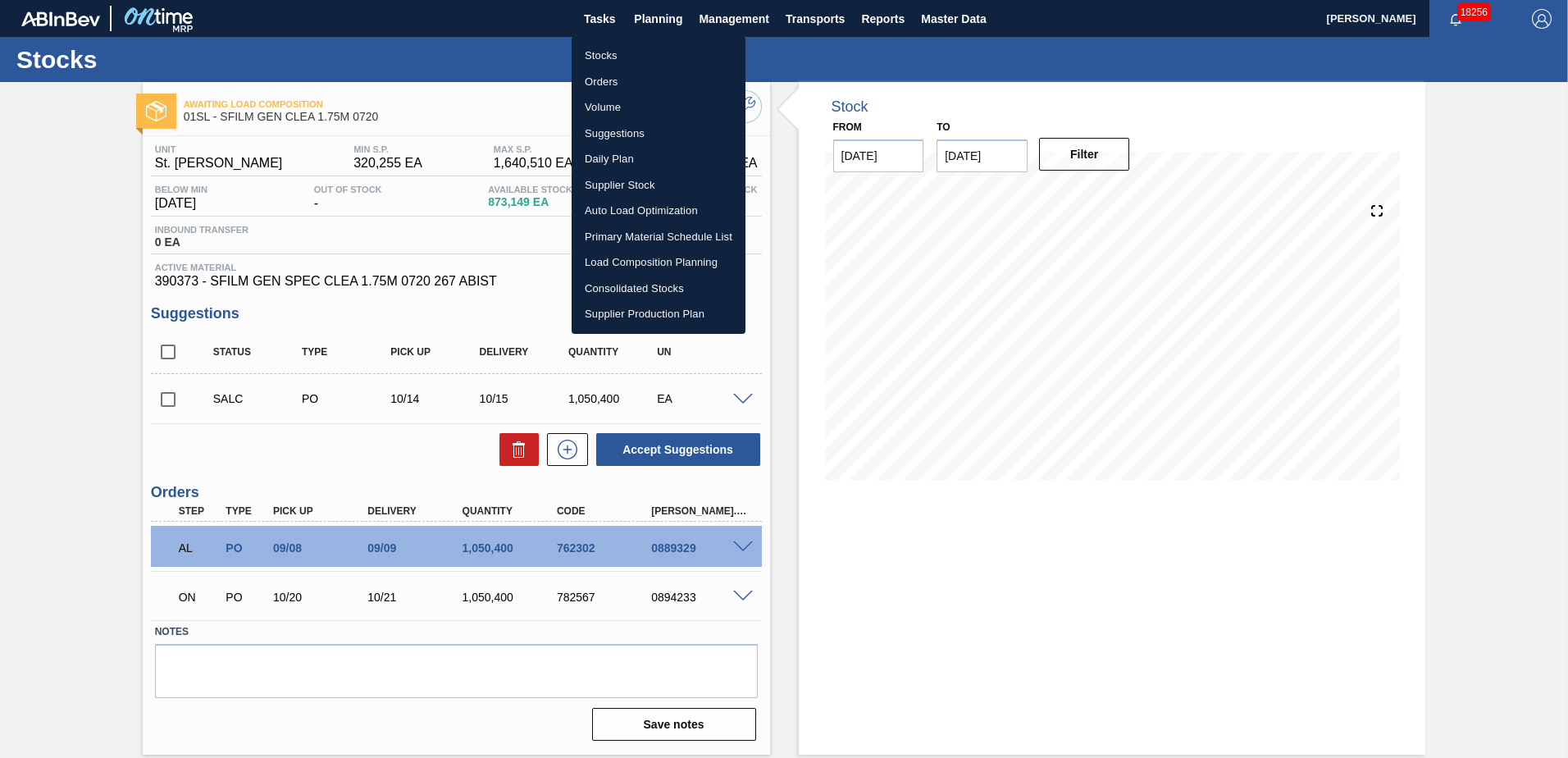
click at [649, 257] on li "Load Composition Planning" at bounding box center [659, 262] width 174 height 26
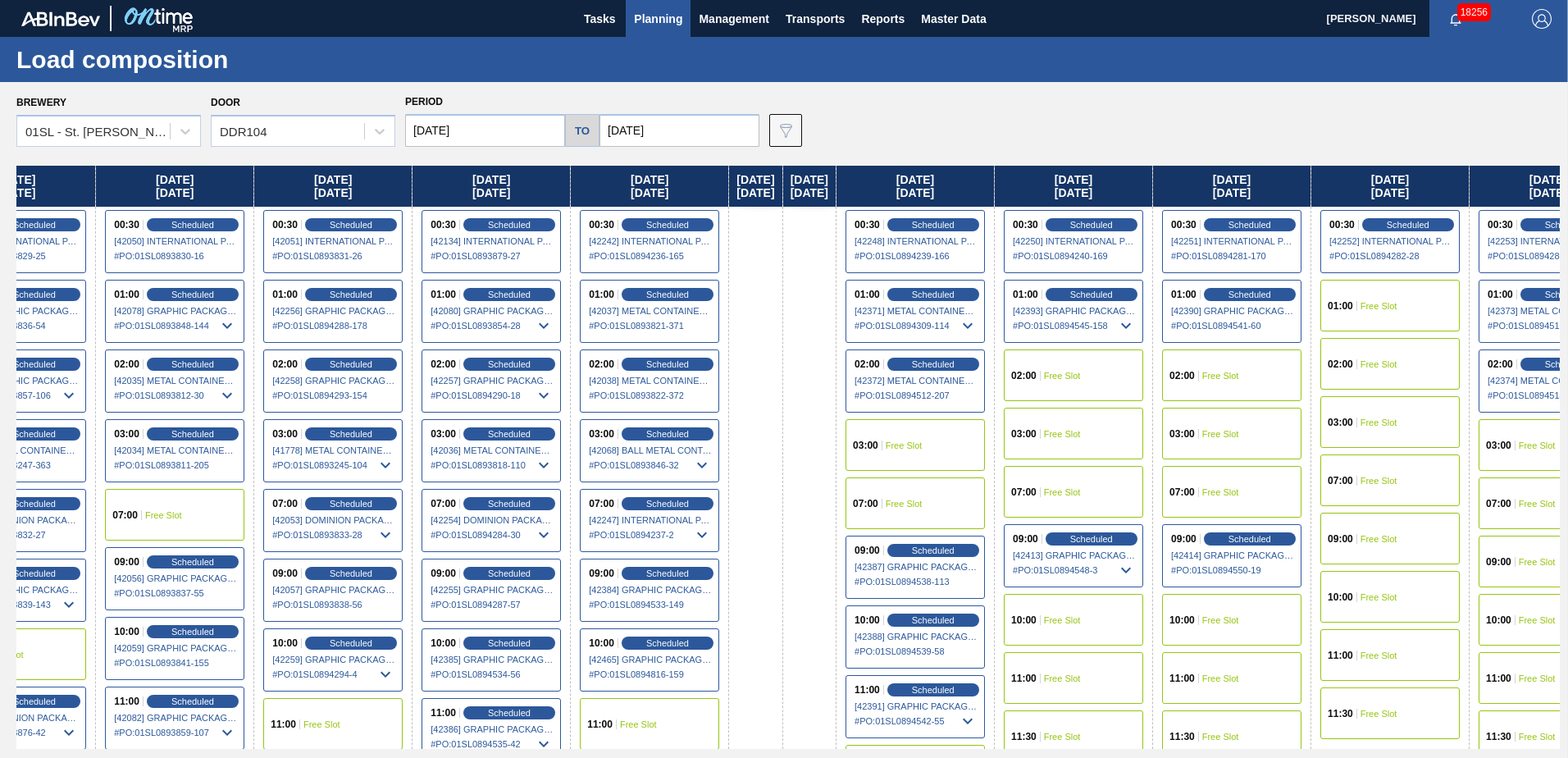
drag, startPoint x: 1328, startPoint y: 318, endPoint x: 303, endPoint y: 316, distance: 1025.0
click at [288, 322] on div "[DATE] [DATE] 07:00 Free Slot 10:00 Free Slot 11:30 Free Slot [DATE] 07:00 Free…" at bounding box center [788, 457] width 1544 height 583
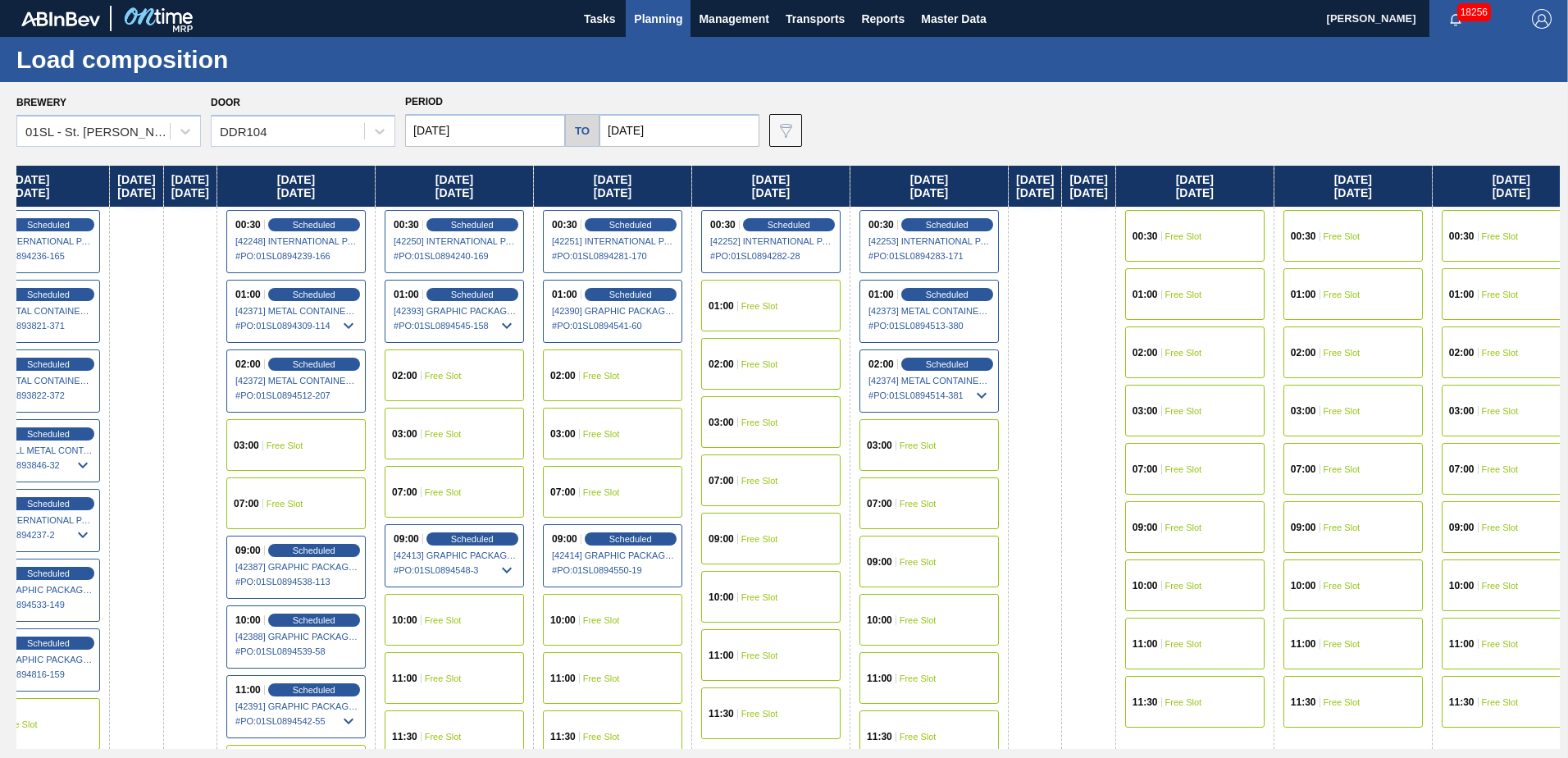
drag, startPoint x: 1014, startPoint y: 286, endPoint x: 359, endPoint y: 287, distance: 655.0
click at [359, 287] on div "[DATE] [DATE] 07:00 Free Slot 10:00 Free Slot 11:30 Free Slot [DATE] 07:00 Free…" at bounding box center [788, 457] width 1544 height 583
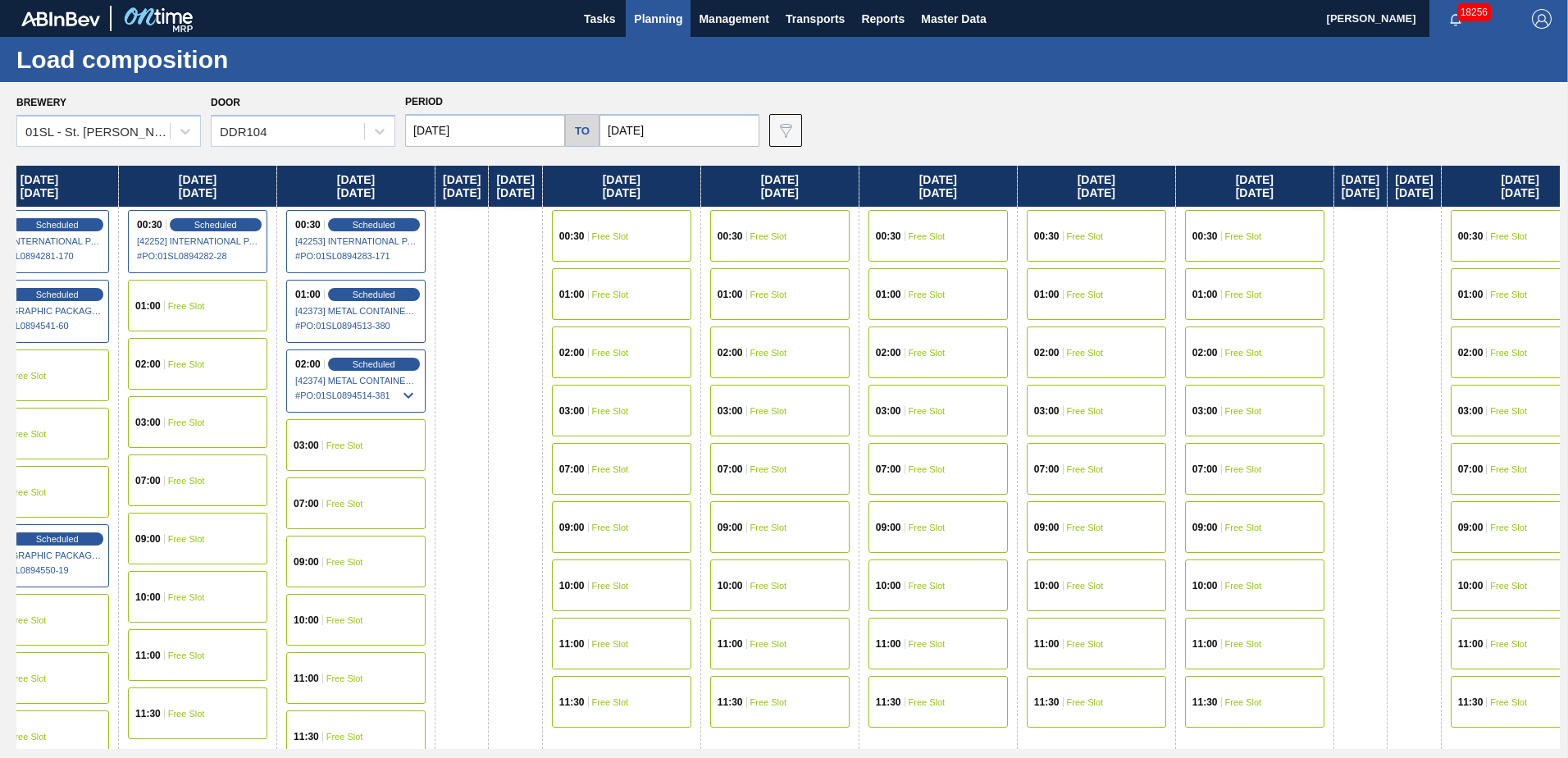
drag, startPoint x: 1072, startPoint y: 273, endPoint x: 514, endPoint y: 275, distance: 558.0
click at [512, 276] on div "[DATE] [DATE] 07:00 Free Slot 10:00 Free Slot 11:30 Free Slot [DATE] 07:00 Free…" at bounding box center [788, 457] width 1544 height 583
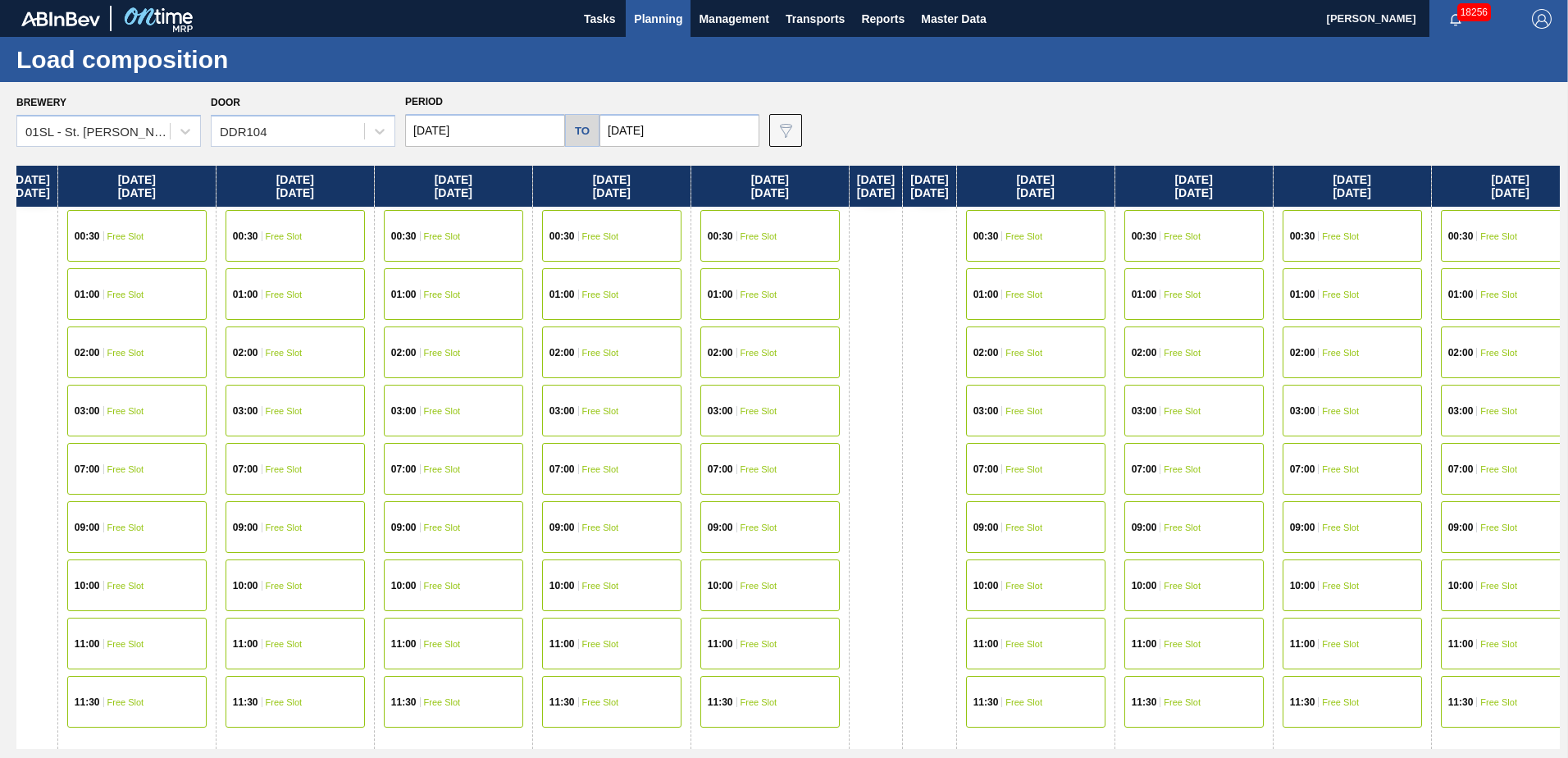
drag, startPoint x: 902, startPoint y: 276, endPoint x: 610, endPoint y: 278, distance: 292.0
click at [610, 278] on div "[DATE] [DATE] 07:00 Free Slot 10:00 Free Slot 11:30 Free Slot [DATE] 07:00 Free…" at bounding box center [788, 457] width 1544 height 583
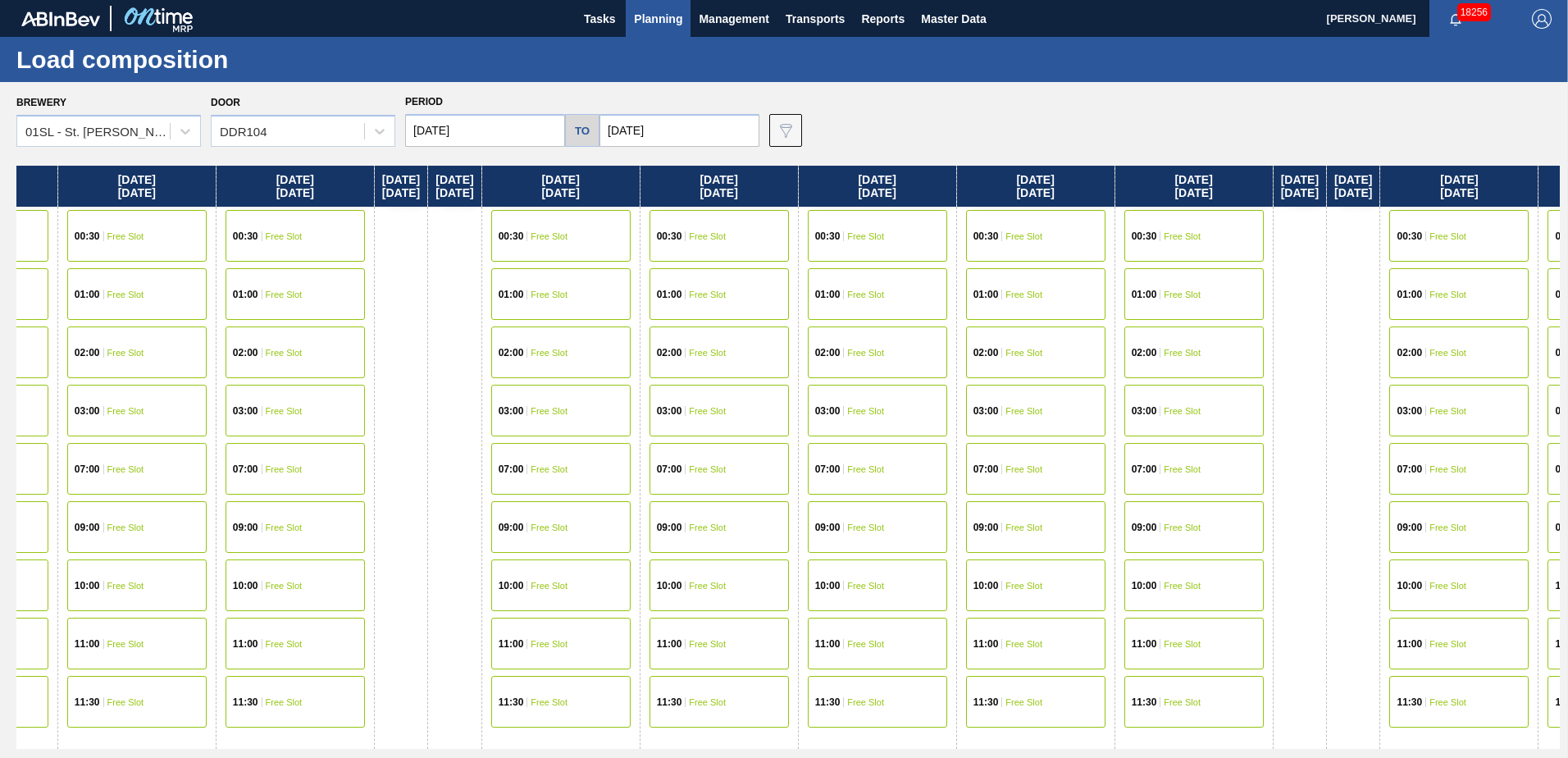
drag, startPoint x: 897, startPoint y: 280, endPoint x: 556, endPoint y: 280, distance: 341.0
click at [556, 280] on div "[DATE] [DATE] 07:00 Free Slot 10:00 Free Slot 11:30 Free Slot [DATE] 07:00 Free…" at bounding box center [788, 457] width 1544 height 583
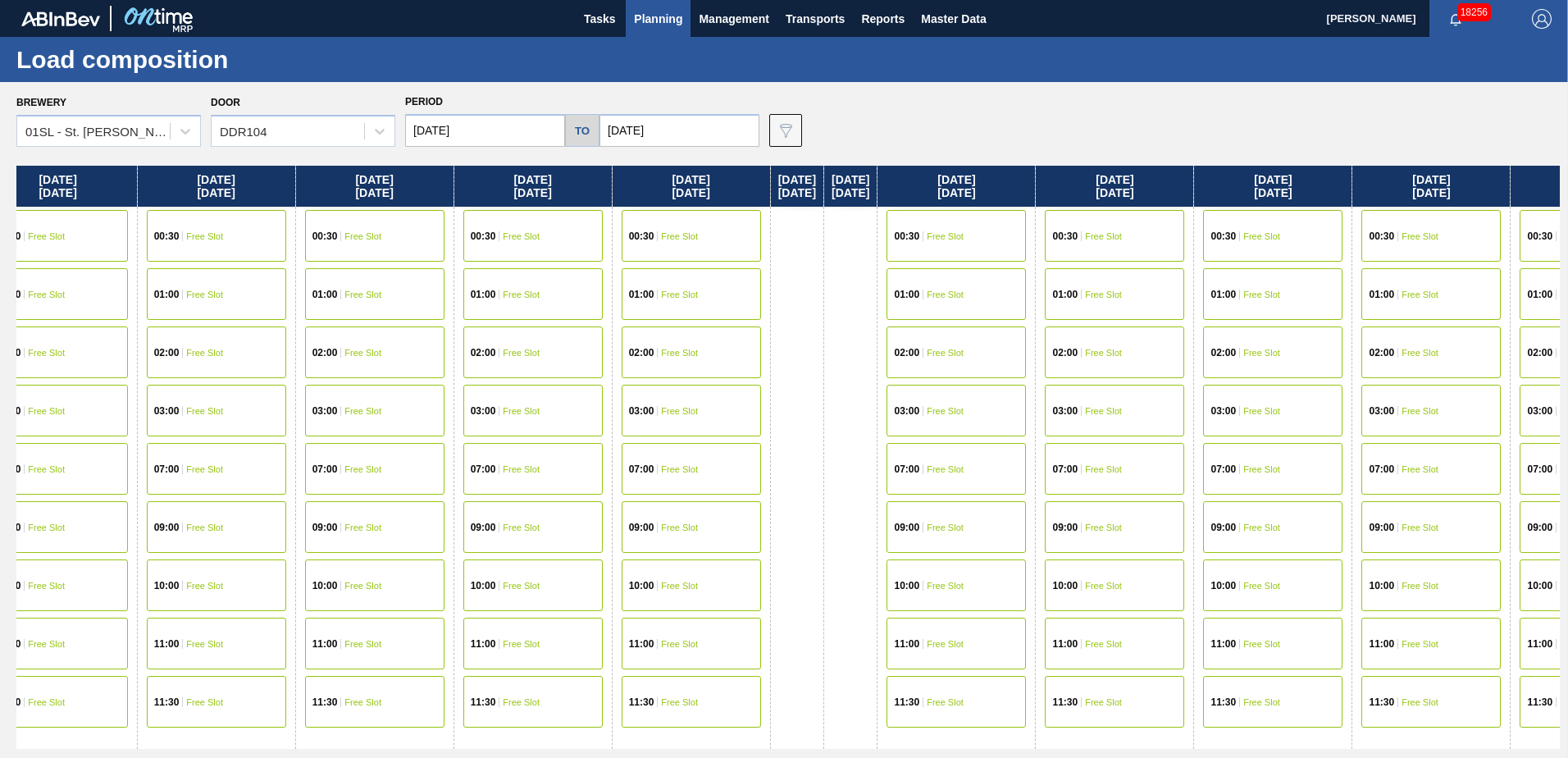
drag, startPoint x: 929, startPoint y: 275, endPoint x: 428, endPoint y: 280, distance: 501.0
click at [425, 281] on div "[DATE] [DATE] 07:00 Free Slot 10:00 Free Slot 11:30 Free Slot [DATE] 07:00 Free…" at bounding box center [788, 457] width 1544 height 583
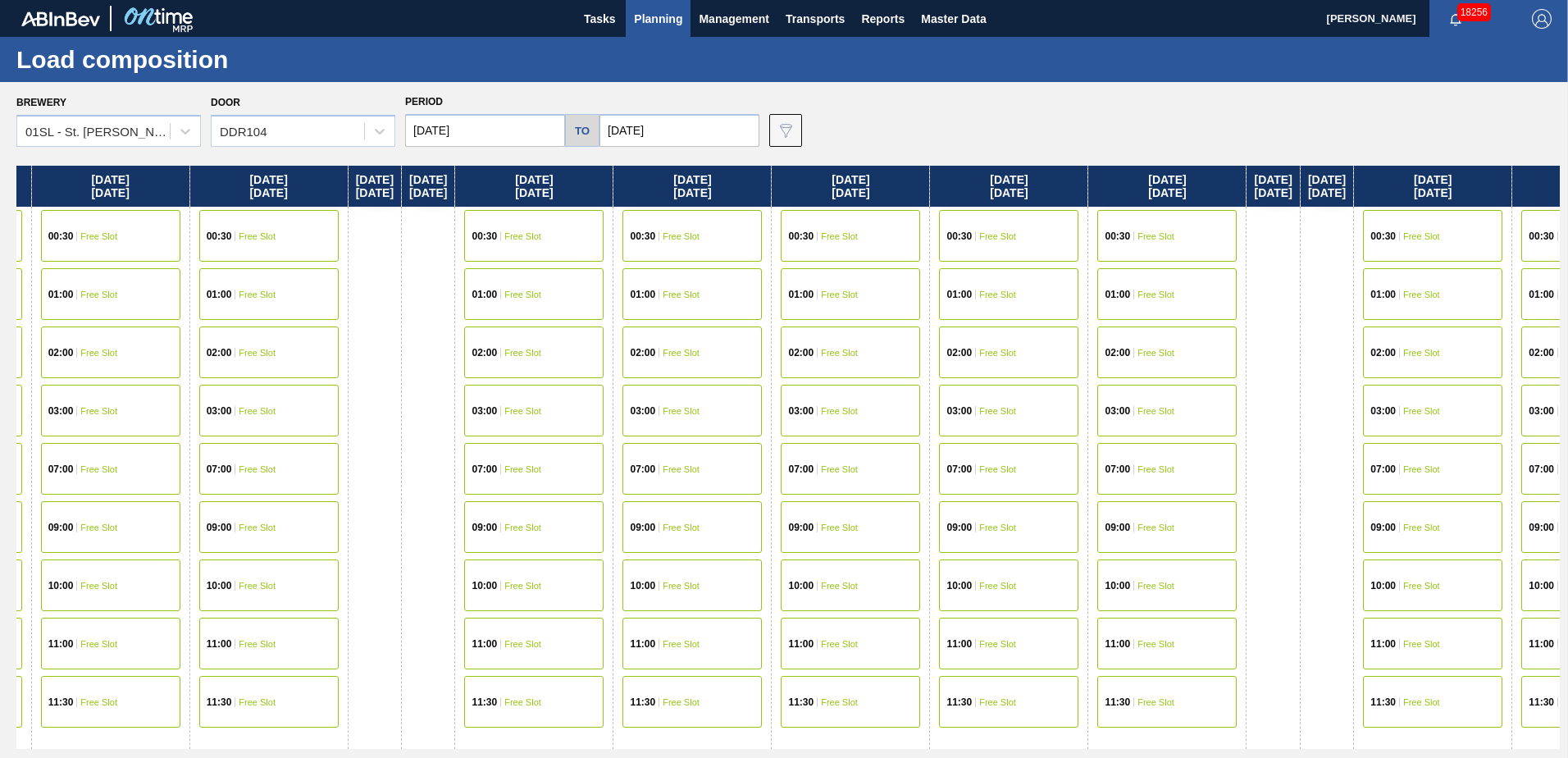
drag, startPoint x: 787, startPoint y: 277, endPoint x: 491, endPoint y: 277, distance: 296.0
click at [491, 277] on div "[DATE] [DATE] 07:00 Free Slot 10:00 Free Slot 11:30 Free Slot [DATE] 07:00 Free…" at bounding box center [788, 457] width 1544 height 583
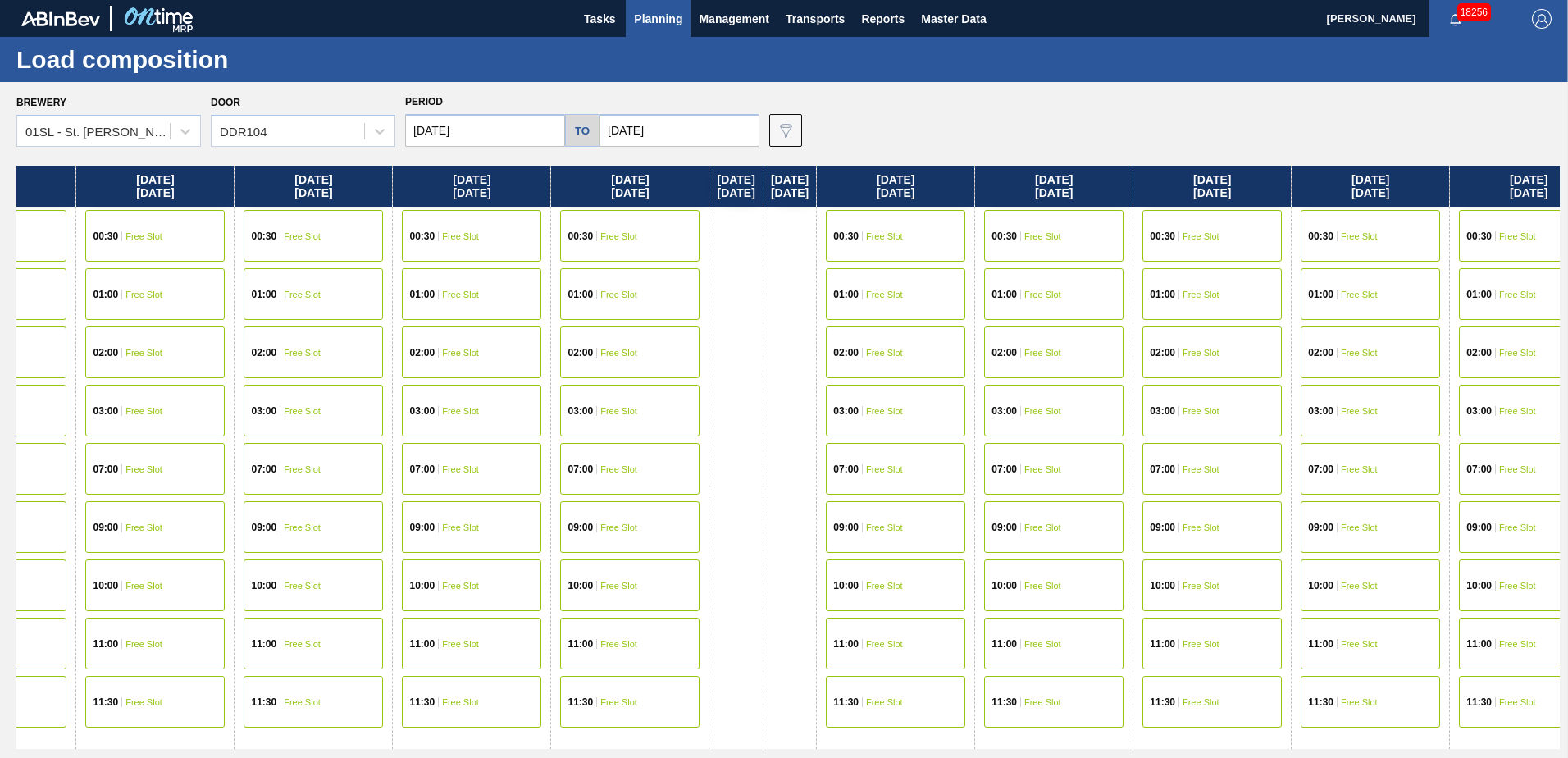
drag, startPoint x: 1053, startPoint y: 271, endPoint x: 678, endPoint y: 263, distance: 375.1
click at [505, 275] on div "[DATE] [DATE] 07:00 Free Slot 10:00 Free Slot 11:30 Free Slot [DATE] 07:00 Free…" at bounding box center [788, 457] width 1544 height 583
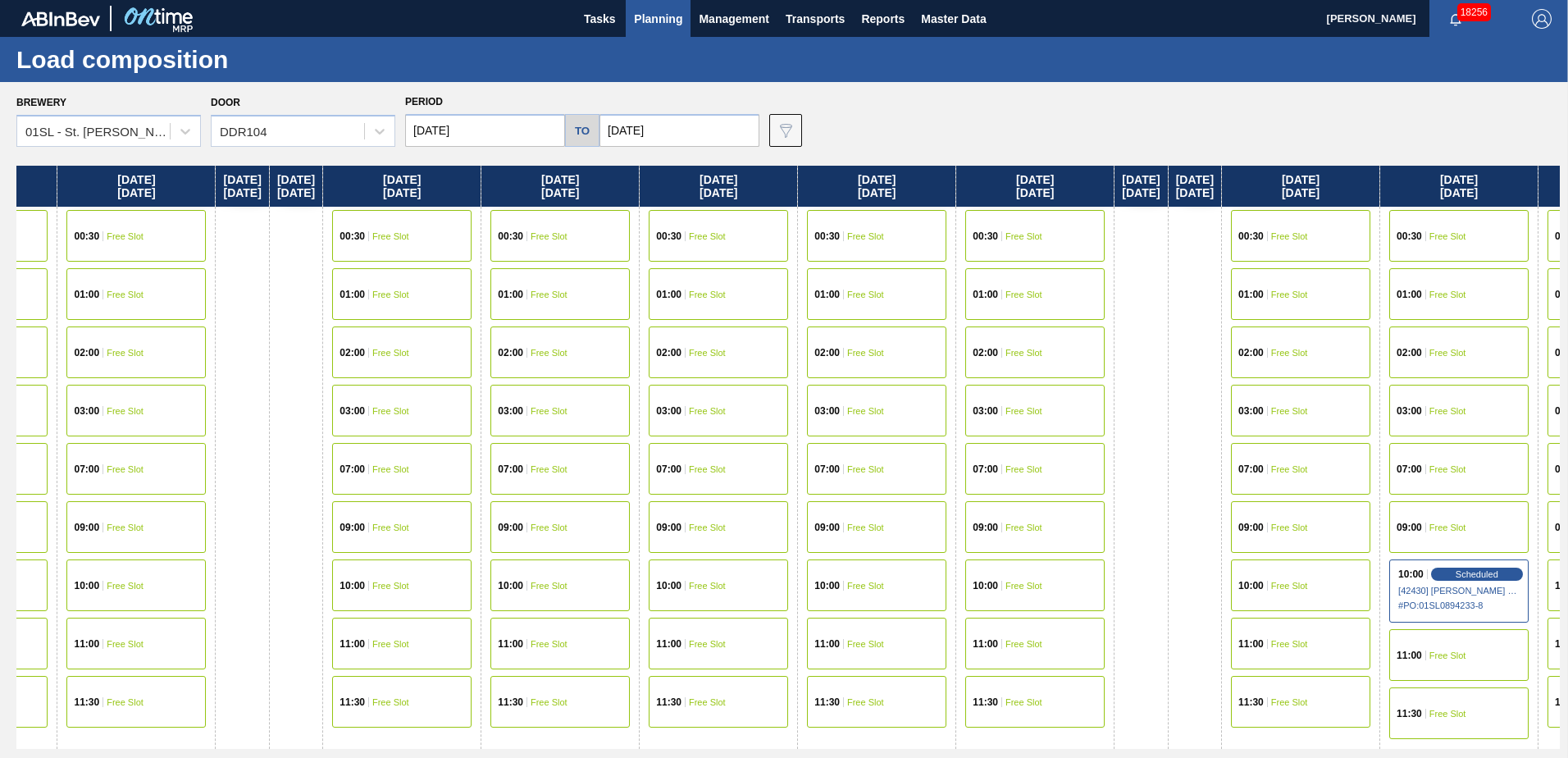
drag, startPoint x: 931, startPoint y: 263, endPoint x: 957, endPoint y: 265, distance: 26.1
click at [434, 269] on div "[DATE] [DATE] 07:00 Free Slot 10:00 Free Slot 11:30 Free Slot [DATE] 07:00 Free…" at bounding box center [788, 457] width 1544 height 583
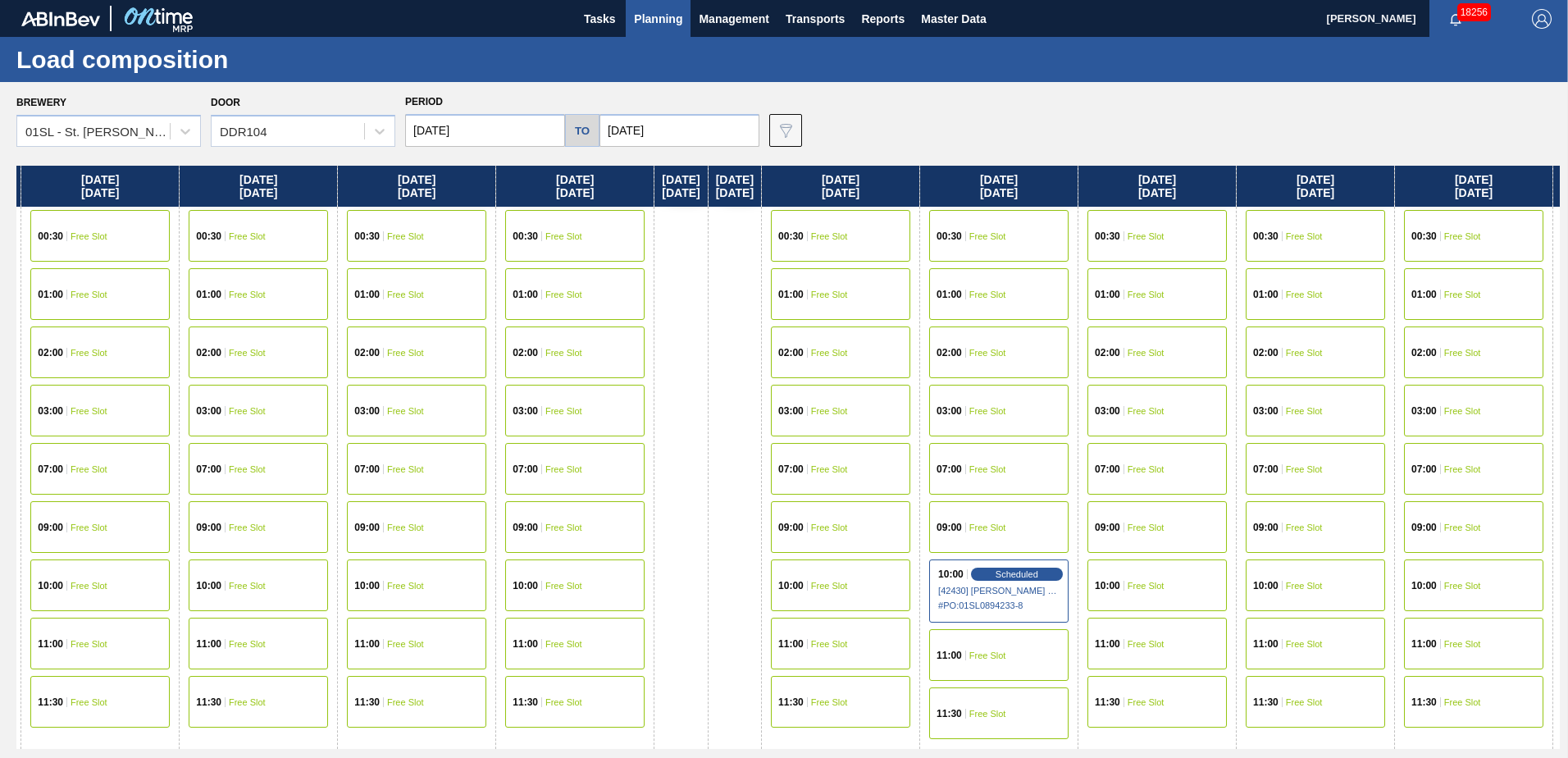
drag, startPoint x: 984, startPoint y: 274, endPoint x: 607, endPoint y: 274, distance: 377.0
click at [600, 274] on div "[DATE] [DATE] 07:00 Free Slot 10:00 Free Slot 11:30 Free Slot [DATE] 07:00 Free…" at bounding box center [788, 457] width 1544 height 583
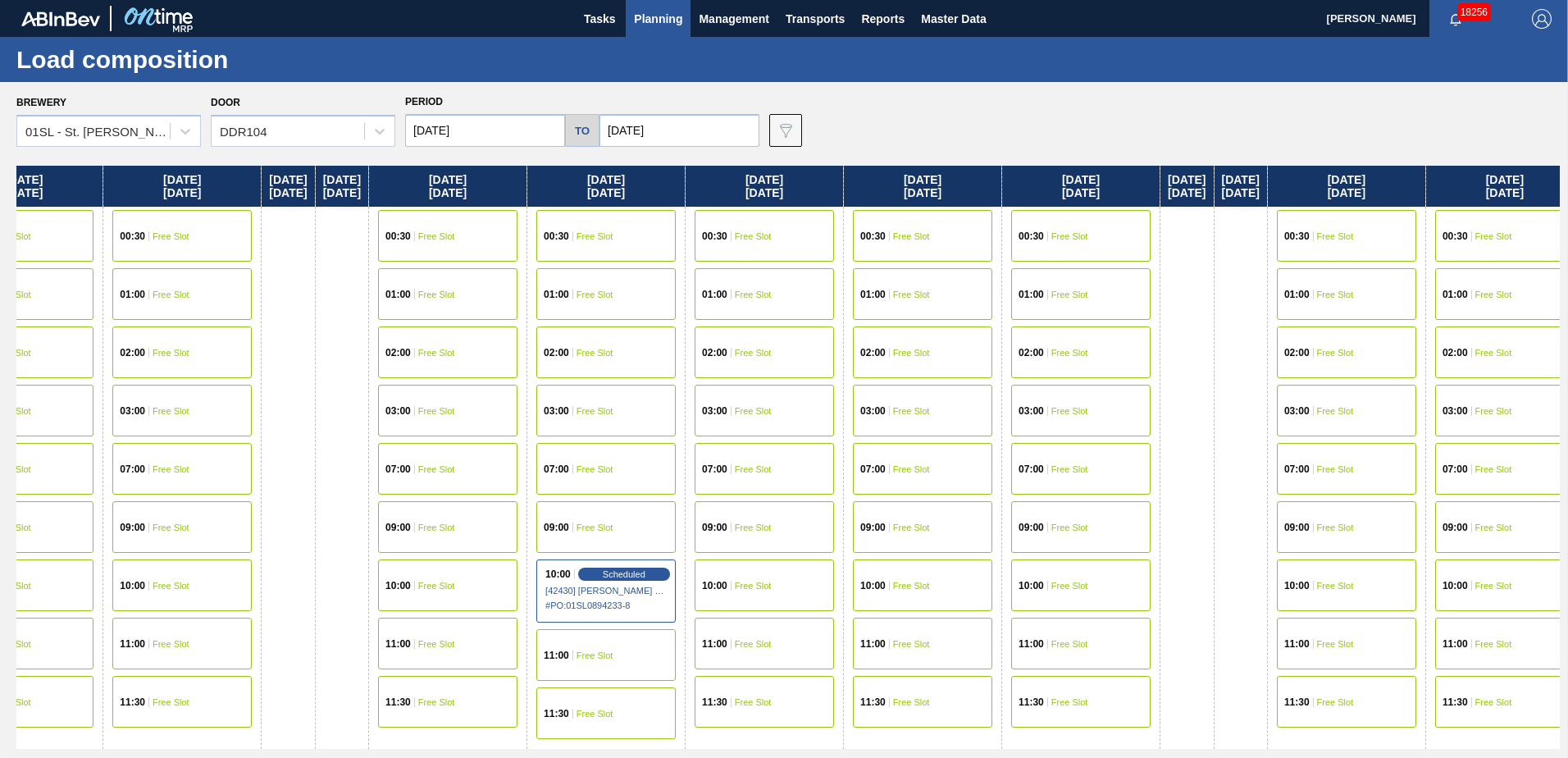
drag, startPoint x: 1014, startPoint y: 282, endPoint x: 771, endPoint y: 277, distance: 243.1
click at [628, 282] on div "[DATE] [DATE] 07:00 Free Slot 10:00 Free Slot 11:30 Free Slot [DATE] 07:00 Free…" at bounding box center [788, 457] width 1544 height 583
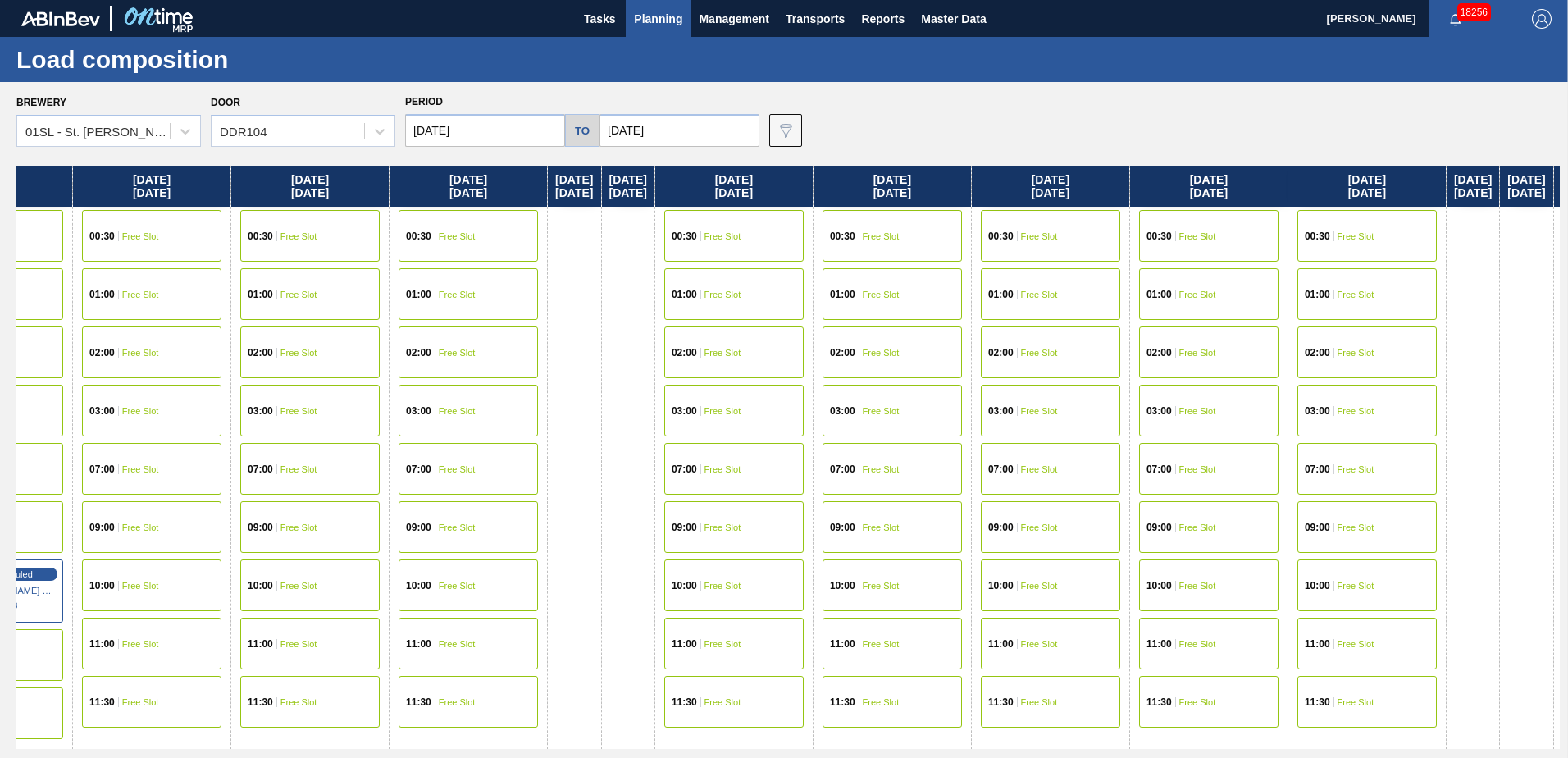
drag, startPoint x: 1156, startPoint y: 277, endPoint x: 1107, endPoint y: 290, distance: 50.7
click at [611, 288] on div "[DATE] [DATE] 07:00 Free Slot 10:00 Free Slot 11:30 Free Slot [DATE] 07:00 Free…" at bounding box center [788, 457] width 1544 height 583
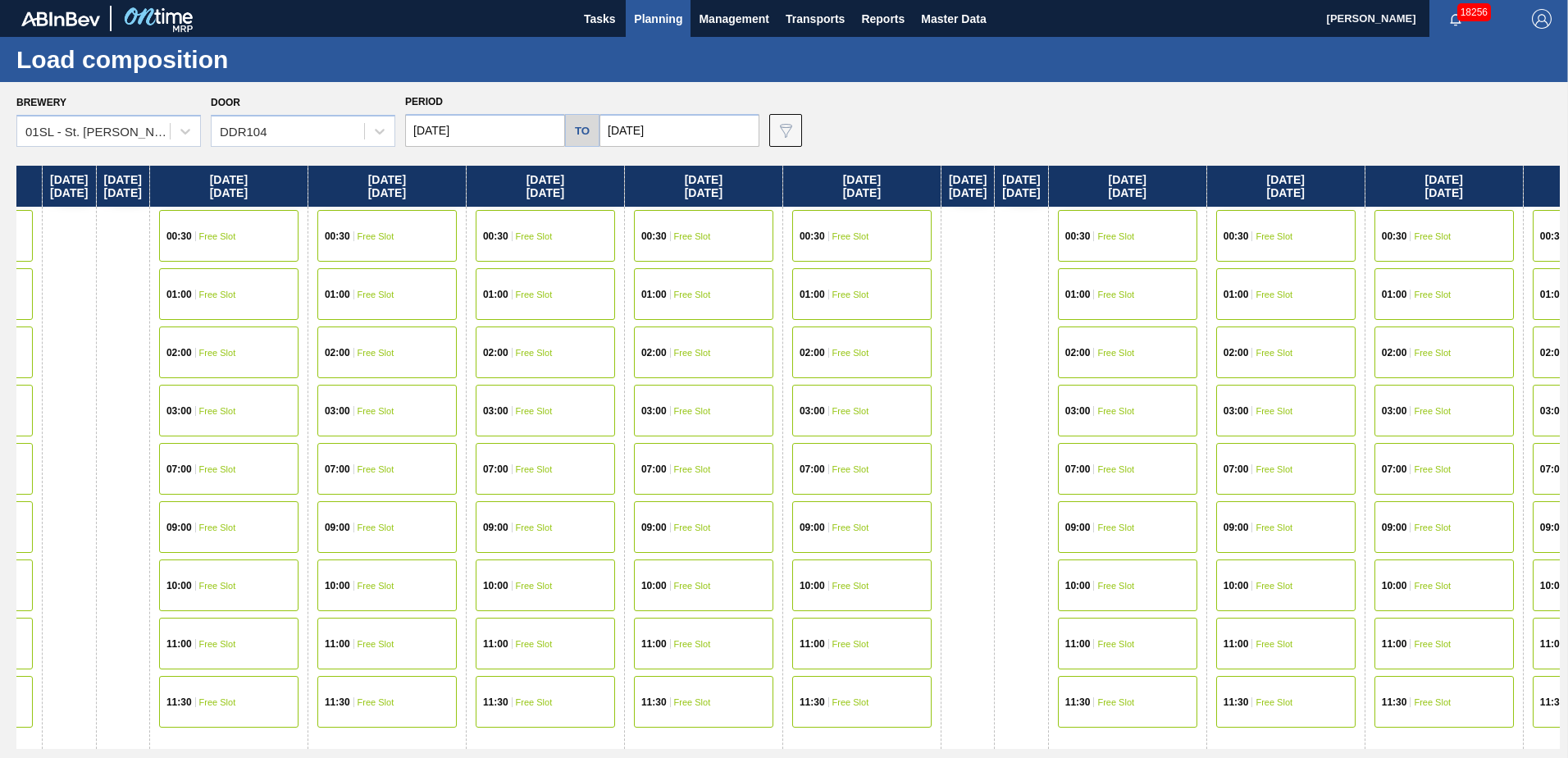
drag, startPoint x: 1147, startPoint y: 291, endPoint x: 695, endPoint y: 301, distance: 452.1
click at [657, 300] on div "[DATE] [DATE] 07:00 Free Slot 10:00 Free Slot 11:30 Free Slot [DATE] 07:00 Free…" at bounding box center [788, 457] width 1544 height 583
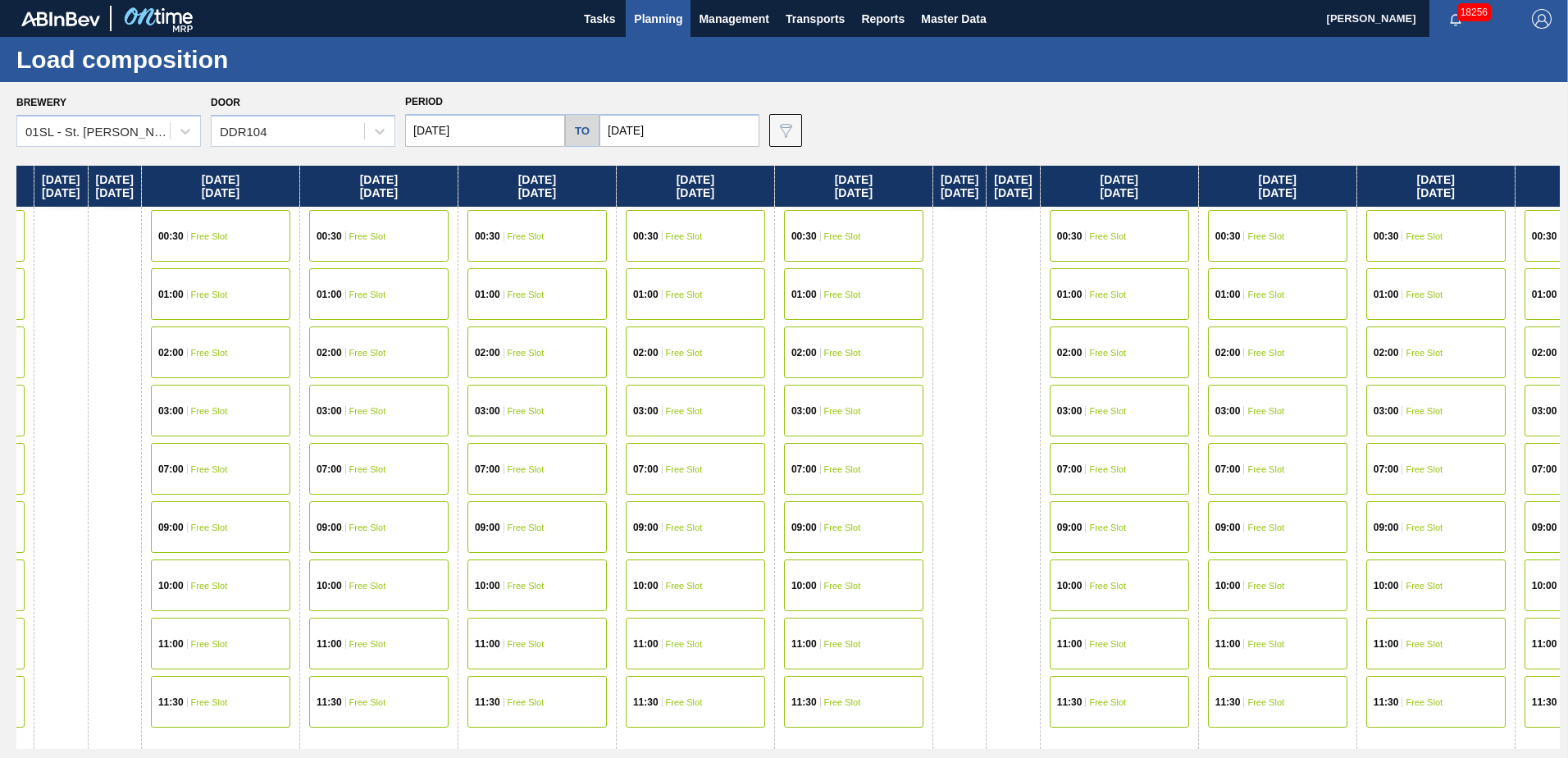
scroll to position [0, 7626]
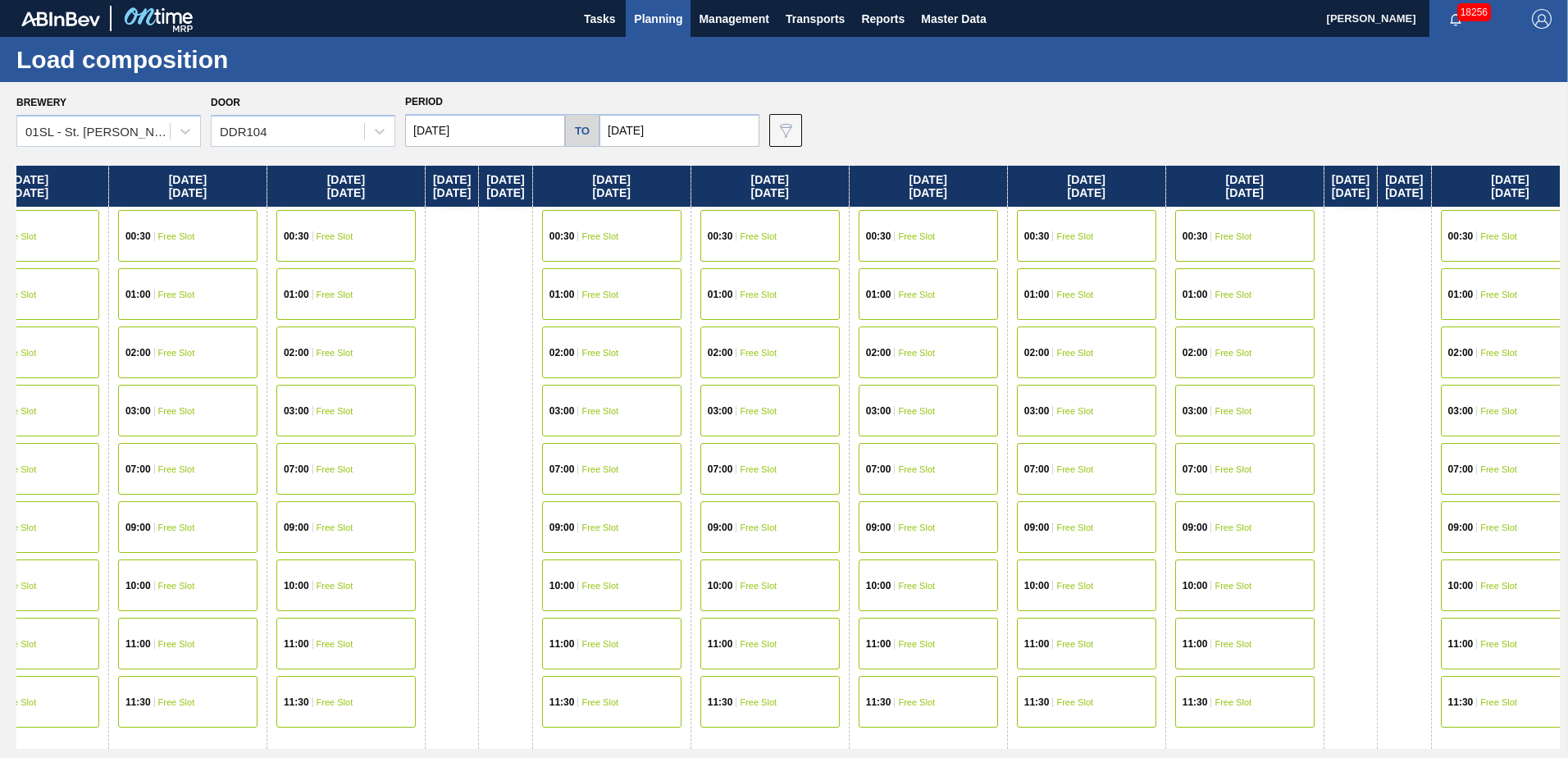
drag, startPoint x: 637, startPoint y: 301, endPoint x: 537, endPoint y: 299, distance: 100.0
click at [529, 301] on div "[DATE] [DATE] 07:00 Free Slot 10:00 Free Slot 11:30 Free Slot [DATE] 07:00 Free…" at bounding box center [788, 457] width 1544 height 583
drag, startPoint x: 1140, startPoint y: 293, endPoint x: 221, endPoint y: 290, distance: 919.0
click at [221, 290] on div "[DATE] [DATE] 07:00 Free Slot 10:00 Free Slot 11:30 Free Slot [DATE] 07:00 Free…" at bounding box center [788, 457] width 1544 height 583
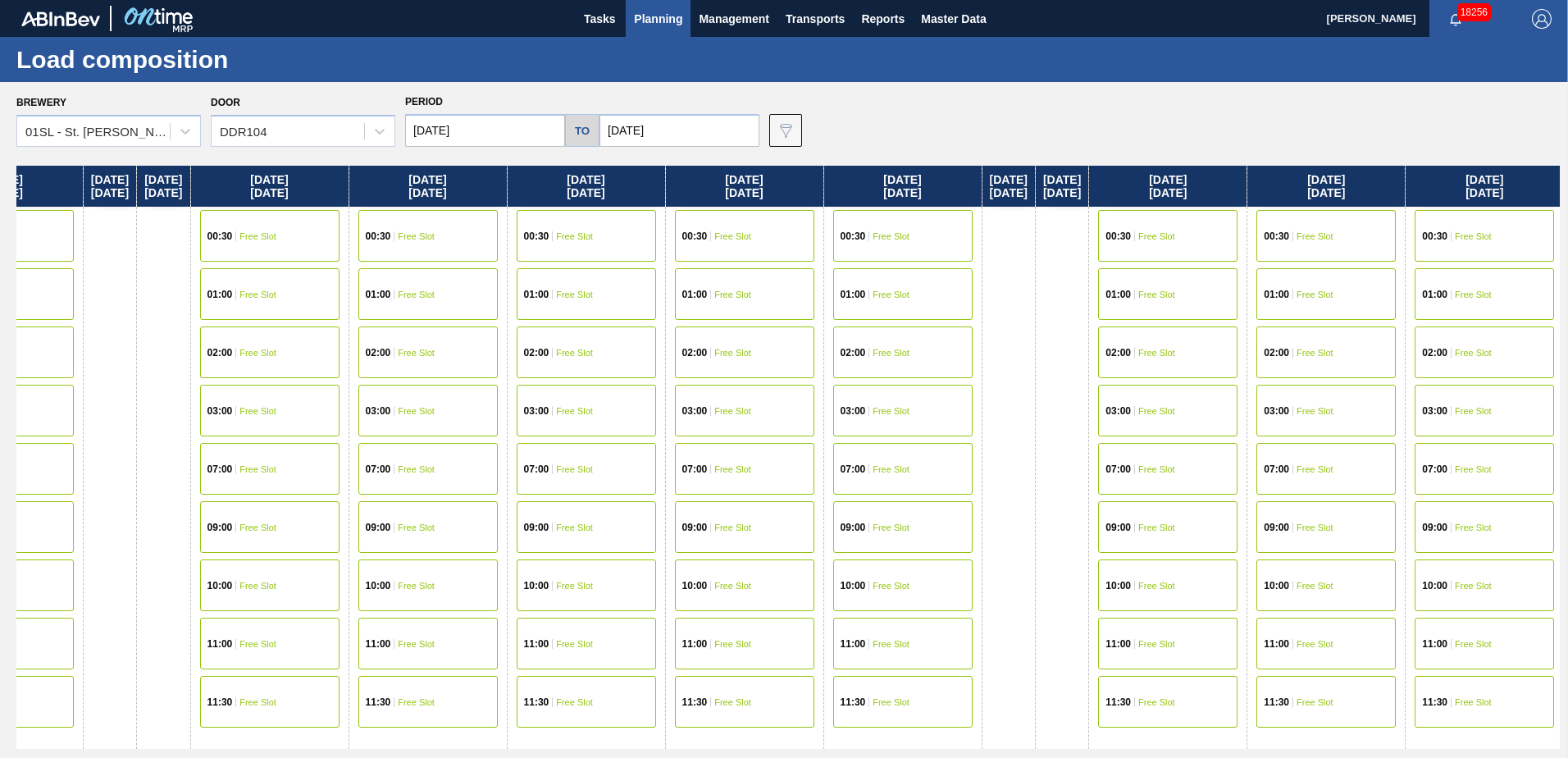
drag, startPoint x: 842, startPoint y: 283, endPoint x: 482, endPoint y: 287, distance: 360.0
click at [485, 287] on div "[DATE] [DATE] 07:00 Free Slot 10:00 Free Slot 11:30 Free Slot [DATE] 07:00 Free…" at bounding box center [788, 457] width 1544 height 583
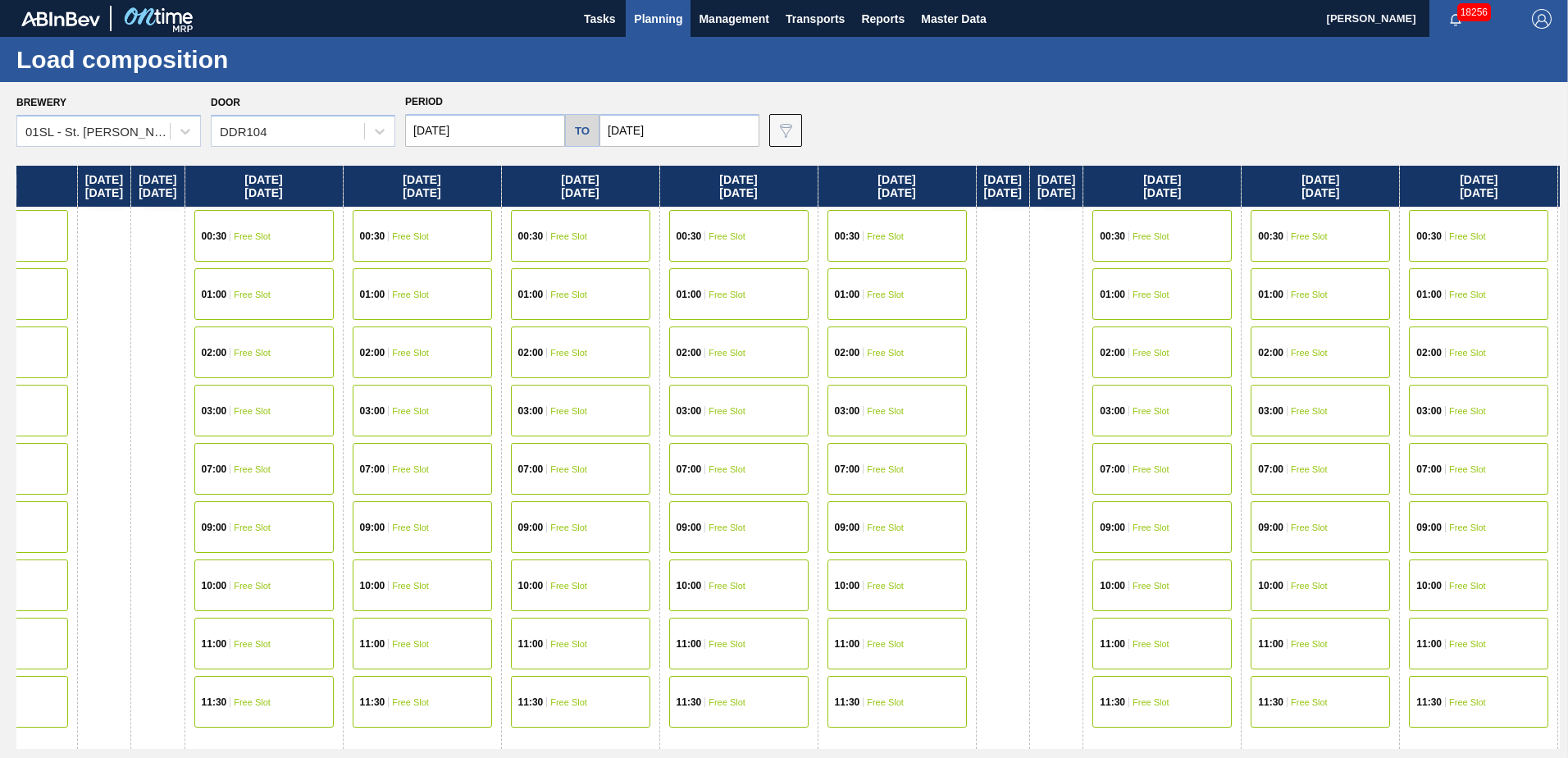
click at [492, 577] on div "10:00 Free Slot" at bounding box center [422, 586] width 140 height 52
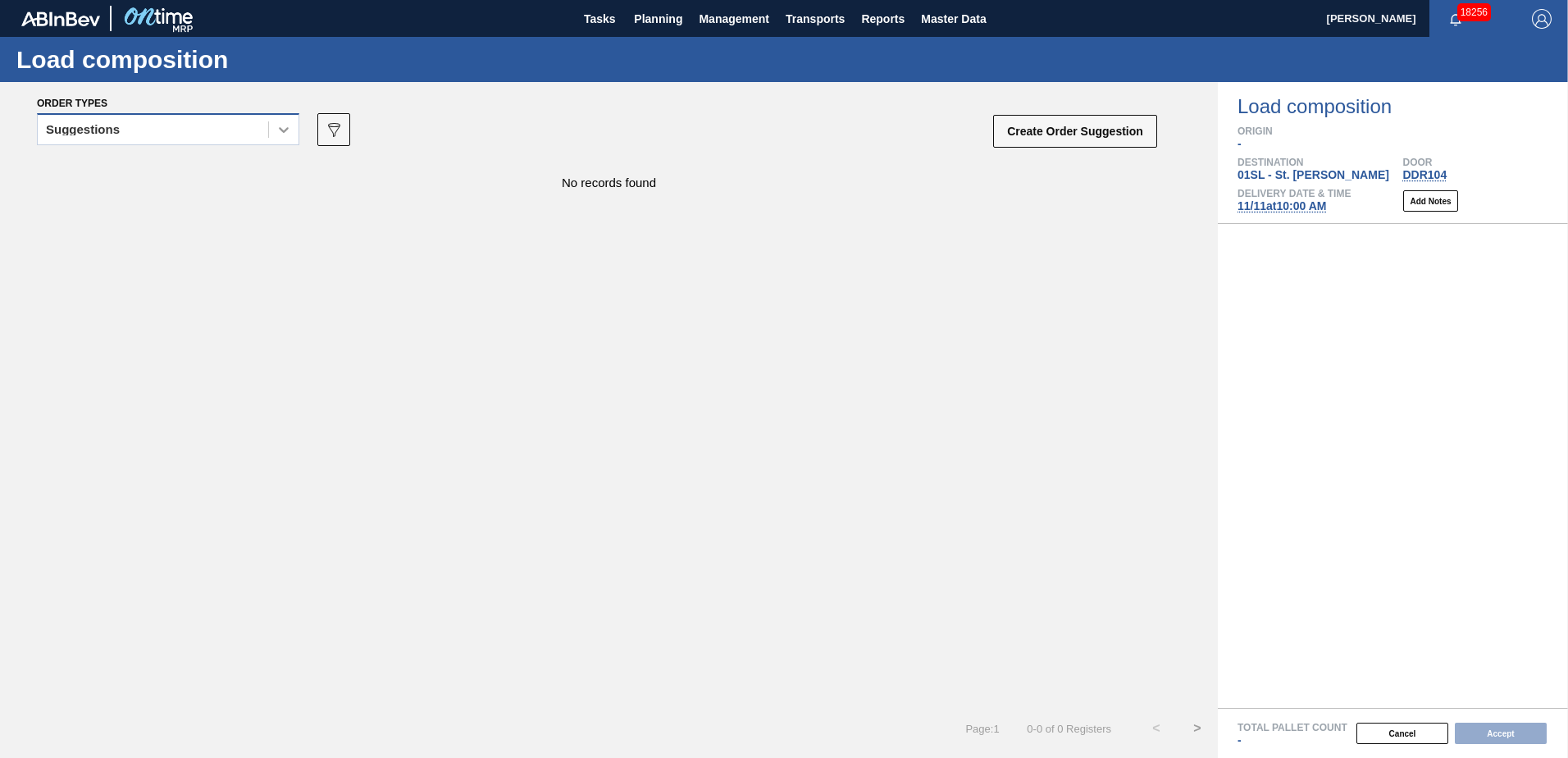
click at [280, 133] on icon at bounding box center [283, 129] width 16 height 16
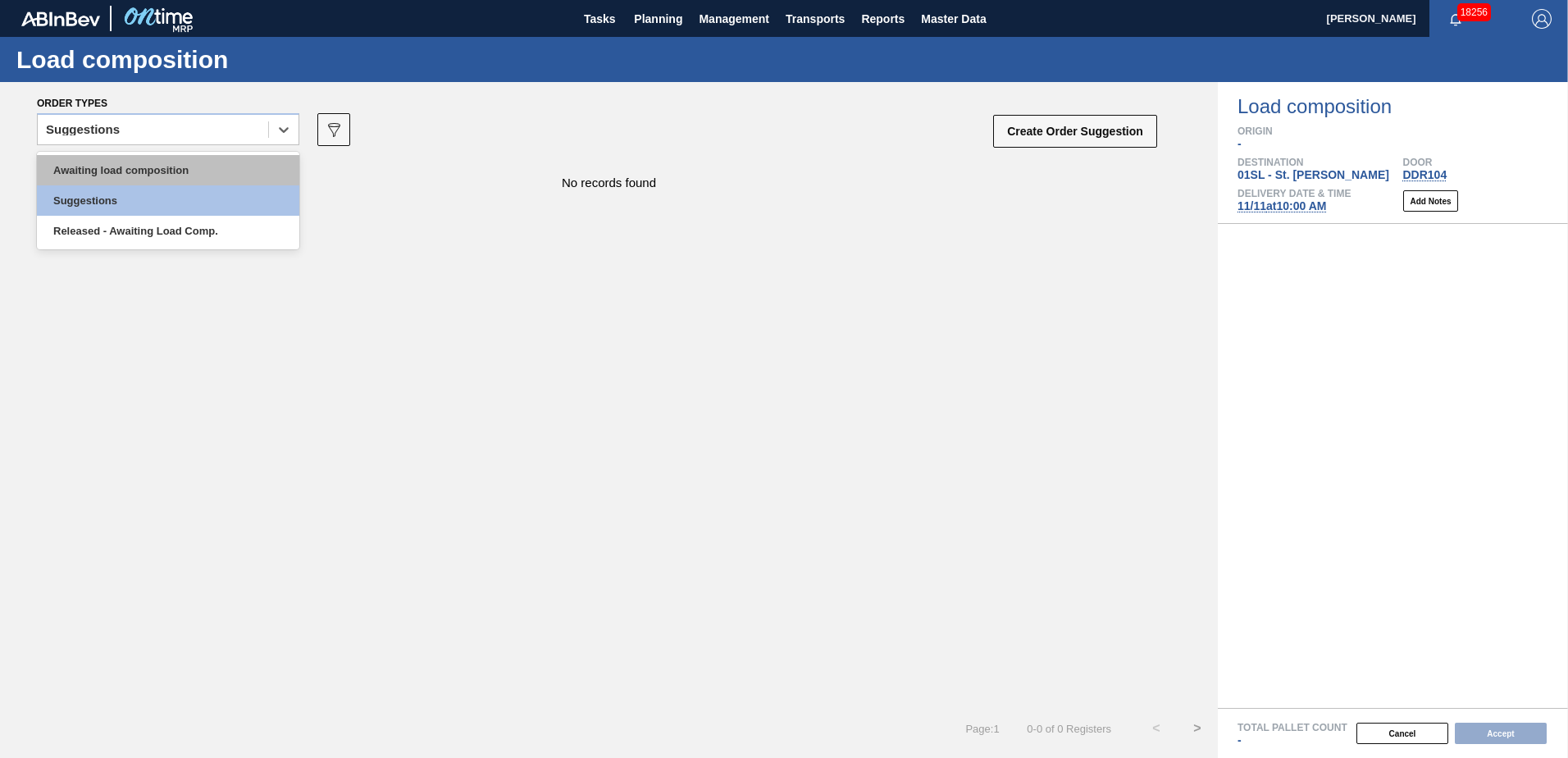
click at [236, 170] on div "Awaiting load composition" at bounding box center [168, 170] width 263 height 30
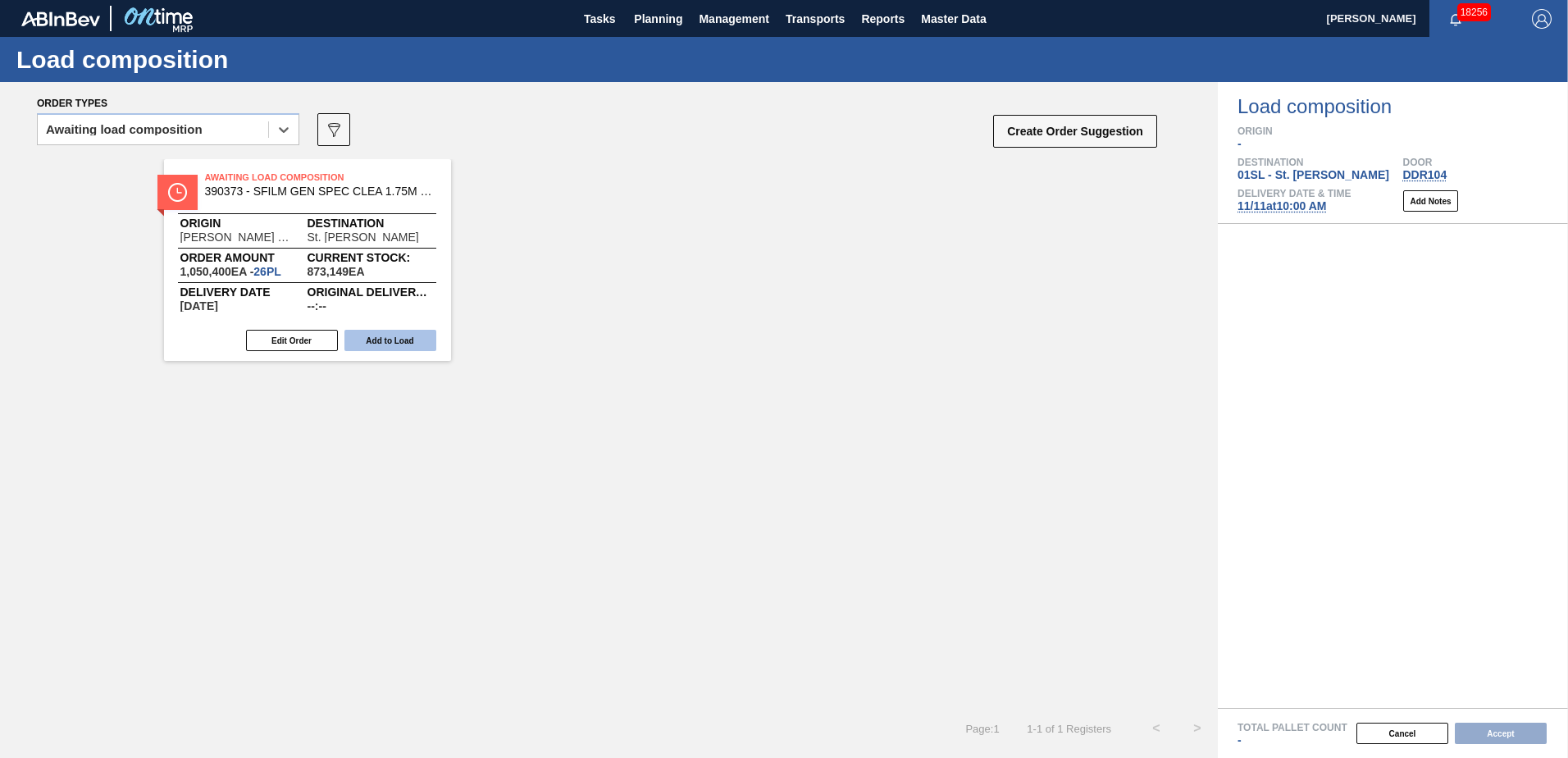
click at [404, 335] on button "Add to Load" at bounding box center [390, 341] width 91 height 22
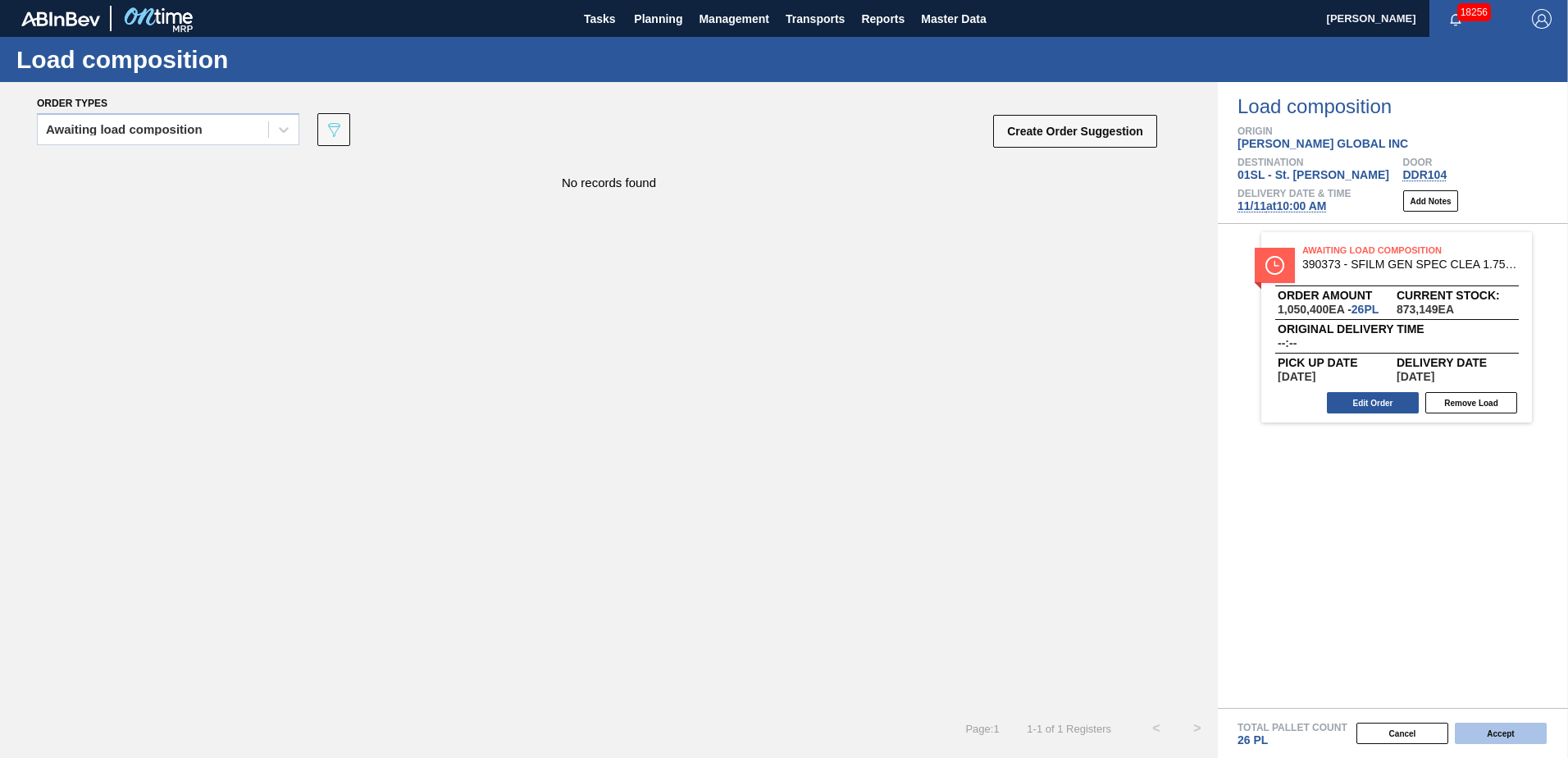
click at [1507, 733] on button "Accept" at bounding box center [1501, 734] width 91 height 22
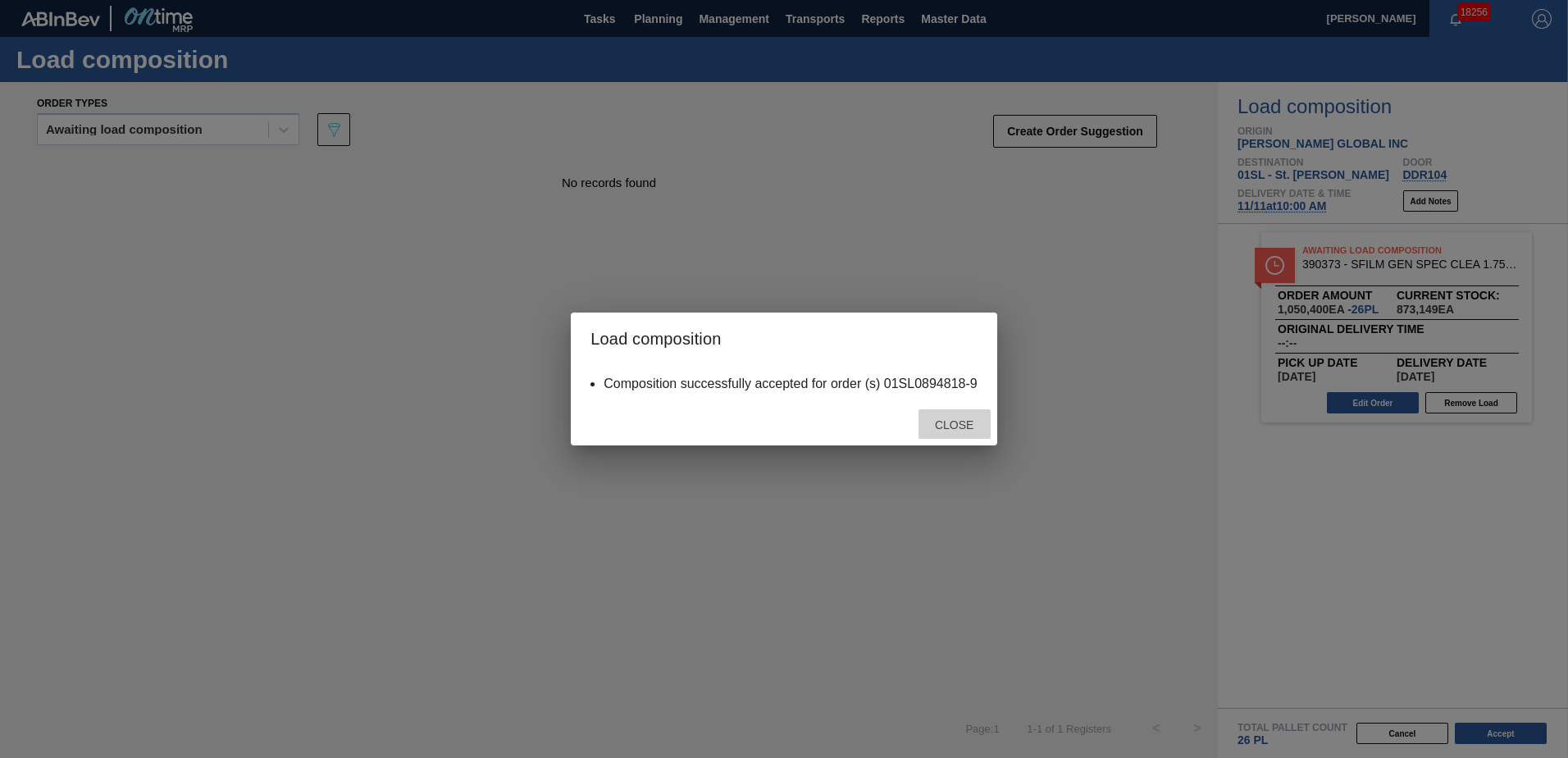
click at [939, 430] on span "Close" at bounding box center [954, 425] width 65 height 13
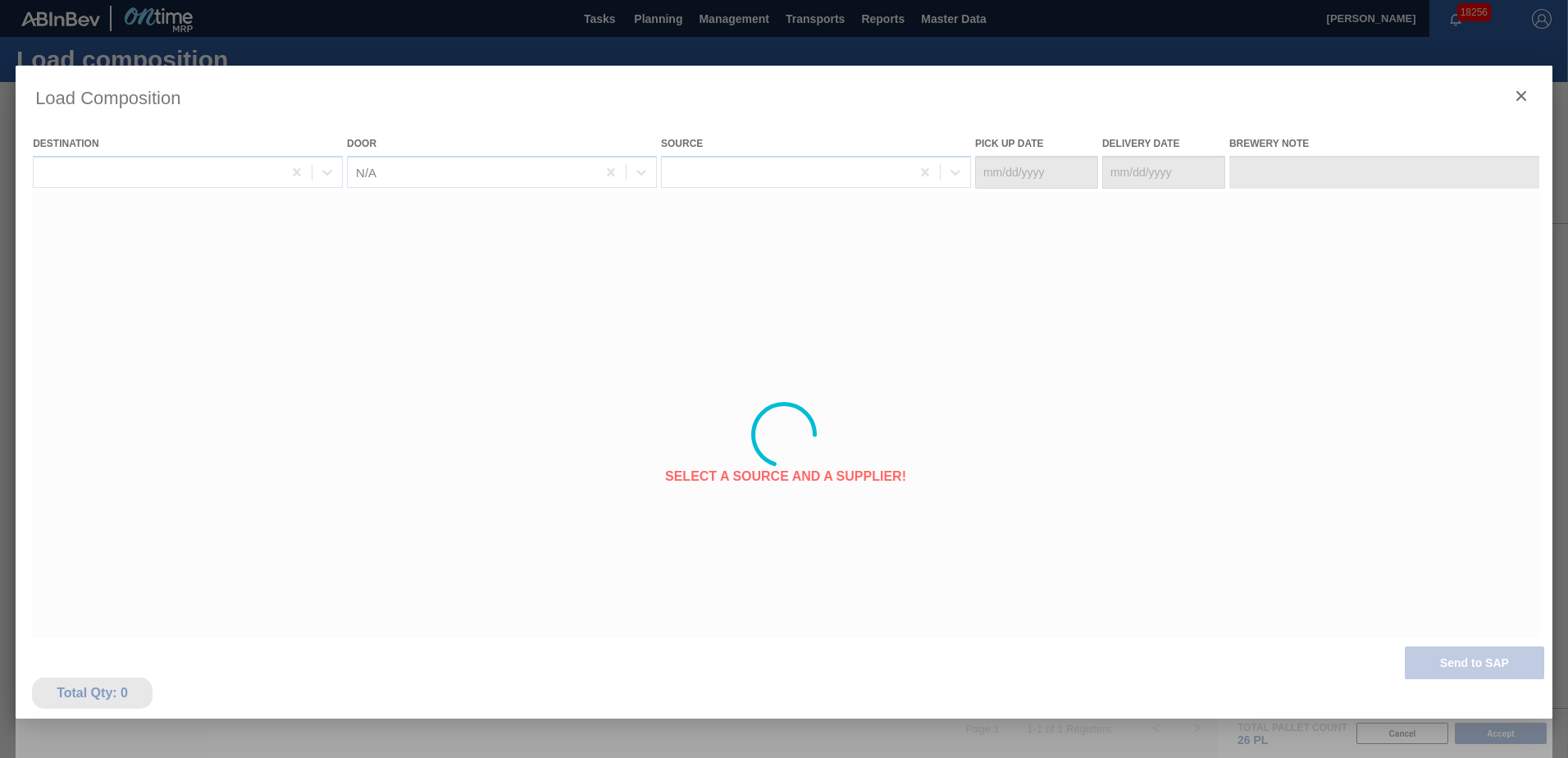
type Date "[DATE]"
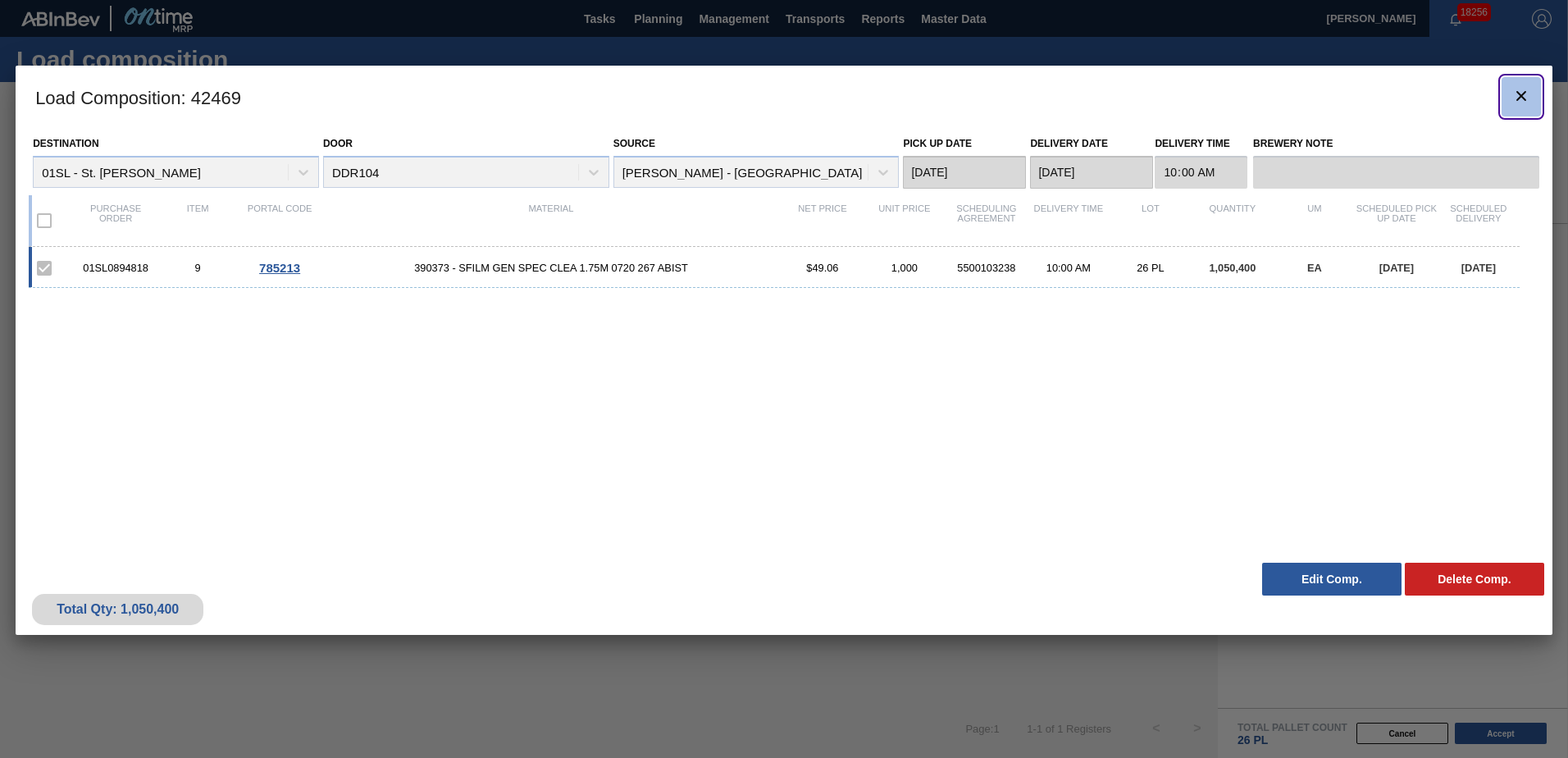
click at [1534, 92] on button "botão de ícone" at bounding box center [1521, 97] width 39 height 39
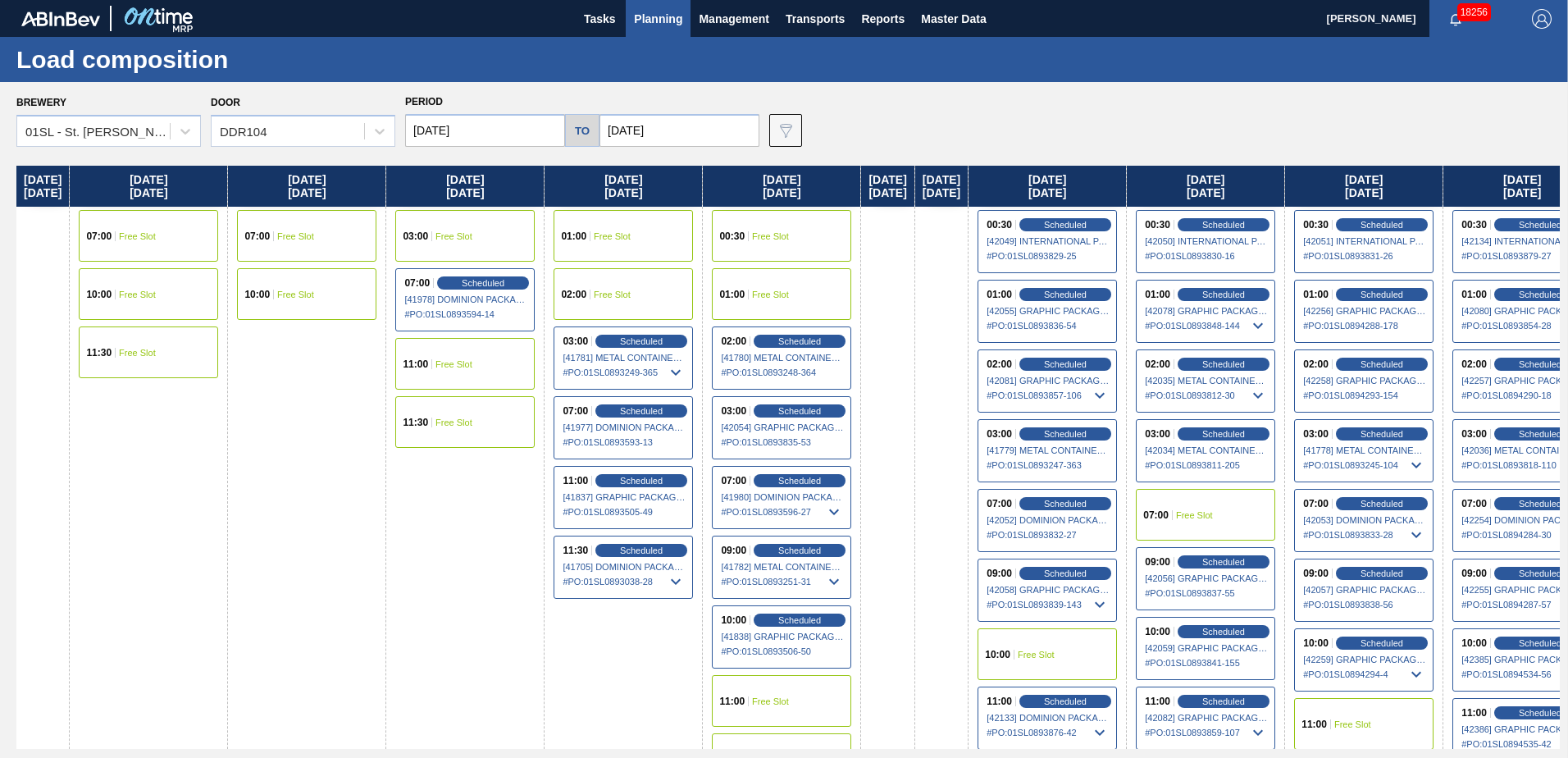
click at [158, 24] on img at bounding box center [158, 18] width 80 height 37
click at [82, 20] on img at bounding box center [61, 19] width 79 height 14
click at [654, 13] on span "Planning" at bounding box center [658, 19] width 48 height 20
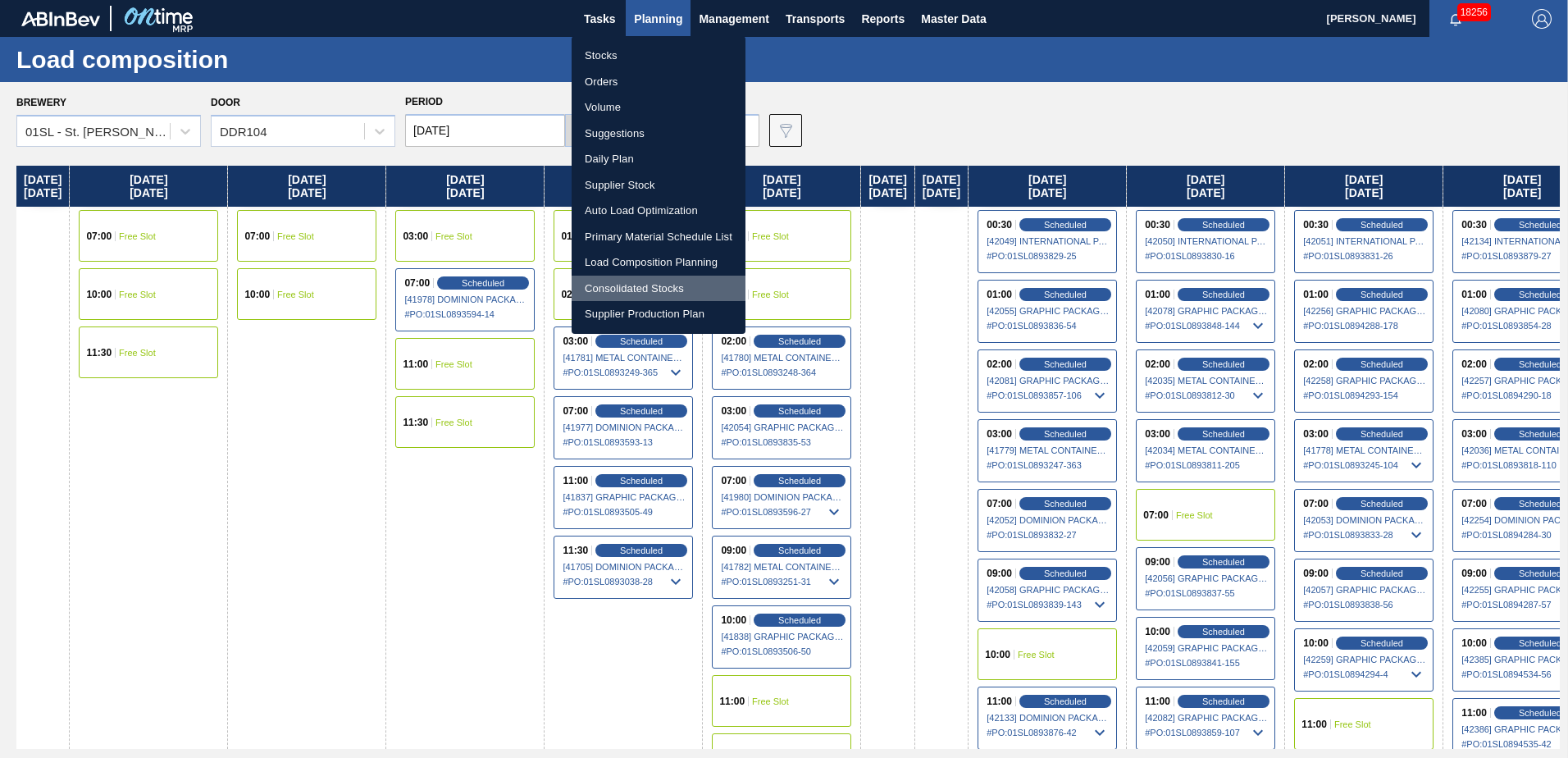
click at [657, 279] on li "Consolidated Stocks" at bounding box center [659, 288] width 174 height 26
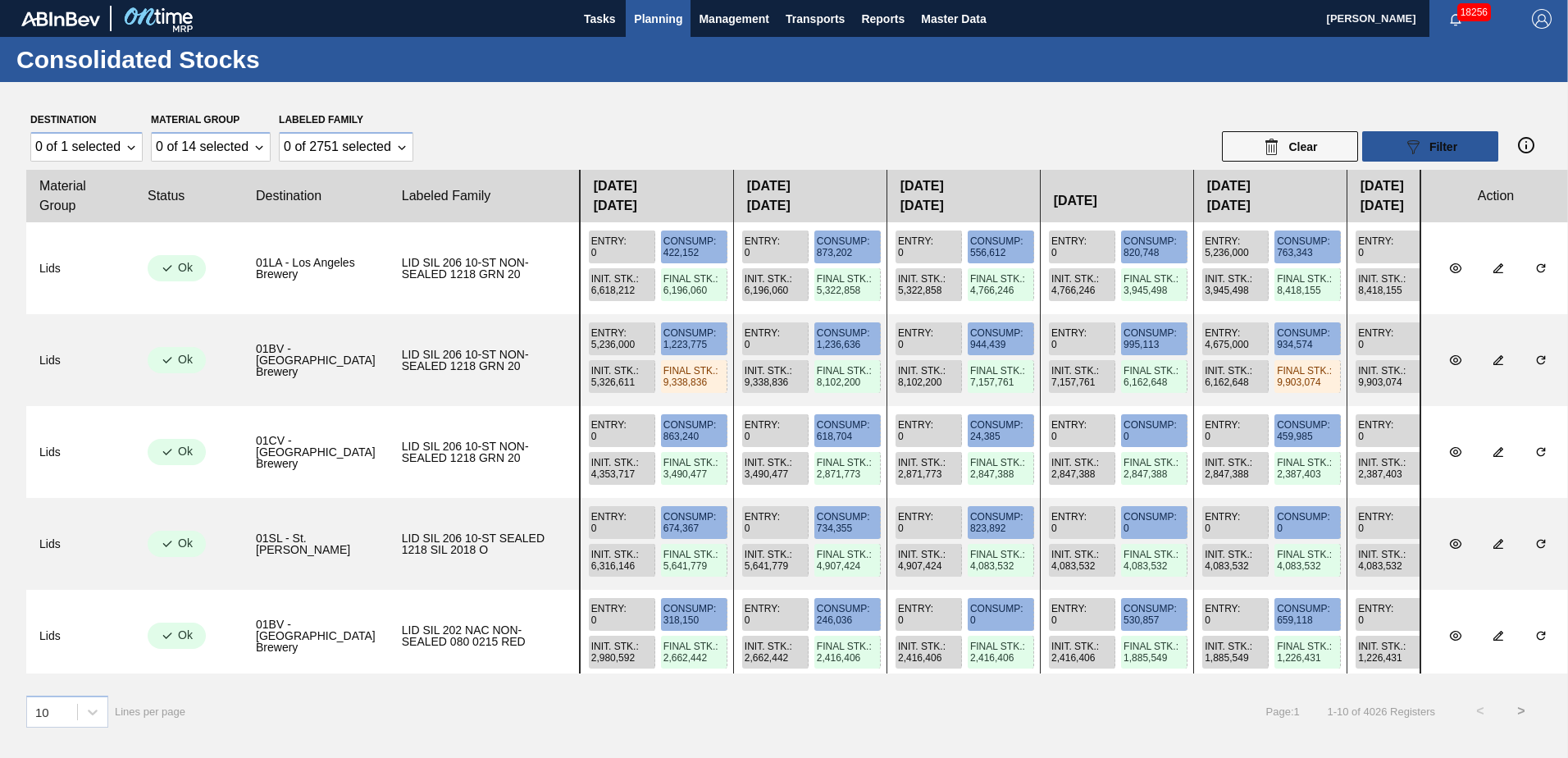
click at [107, 30] on div at bounding box center [110, 18] width 178 height 37
click at [152, 17] on img at bounding box center [158, 18] width 80 height 37
click at [592, 16] on span "Tasks" at bounding box center [600, 19] width 36 height 20
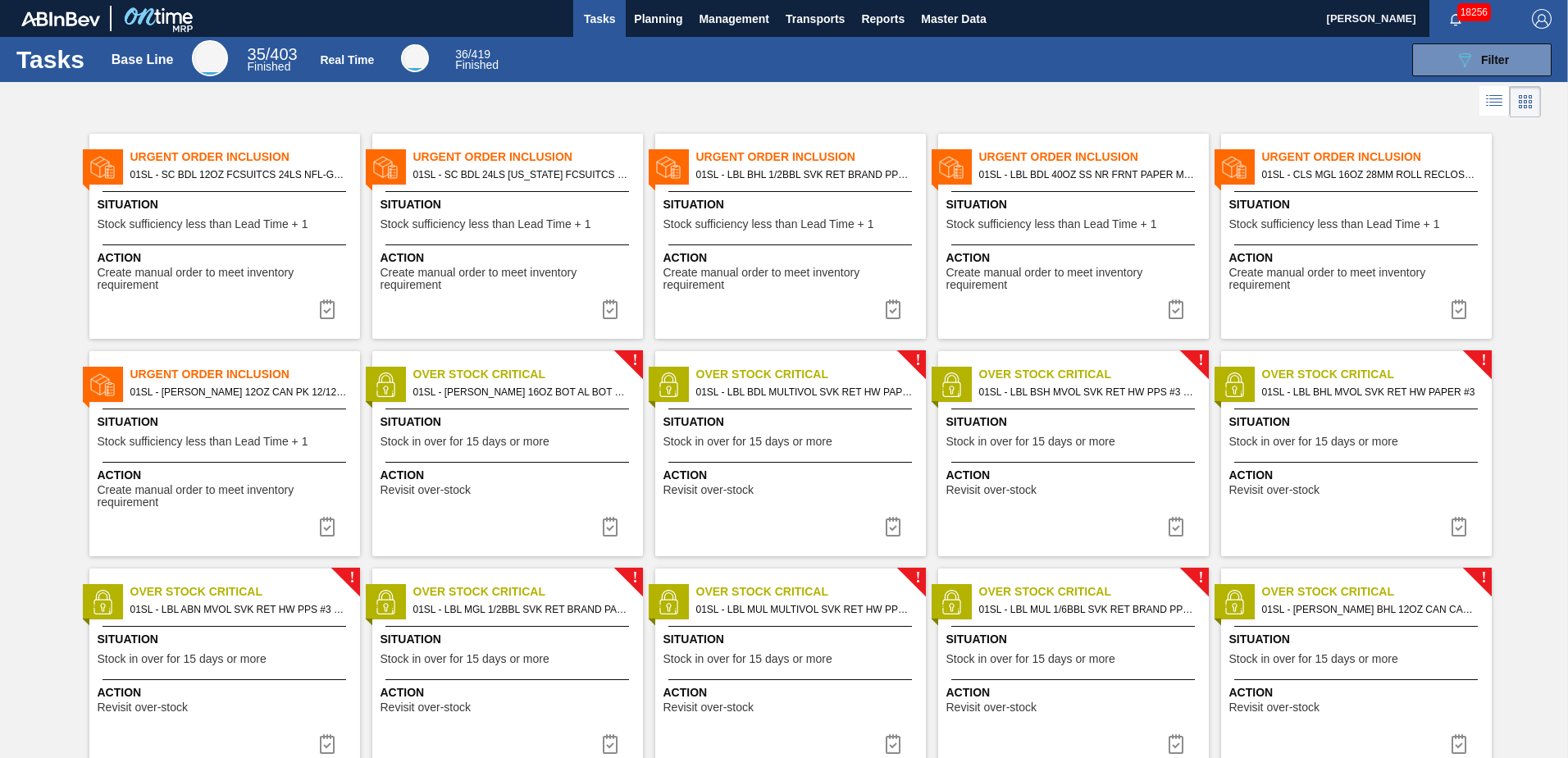
click at [743, 196] on span "Situation" at bounding box center [793, 205] width 258 height 17
